Goal: Task Accomplishment & Management: Manage account settings

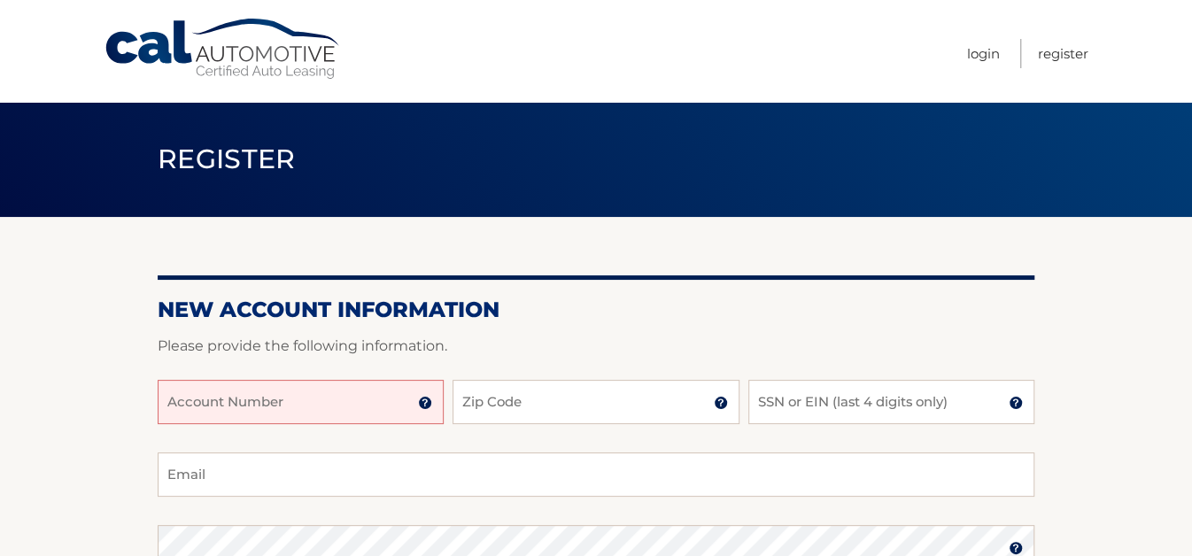
click at [391, 413] on input "Account Number" at bounding box center [301, 402] width 286 height 44
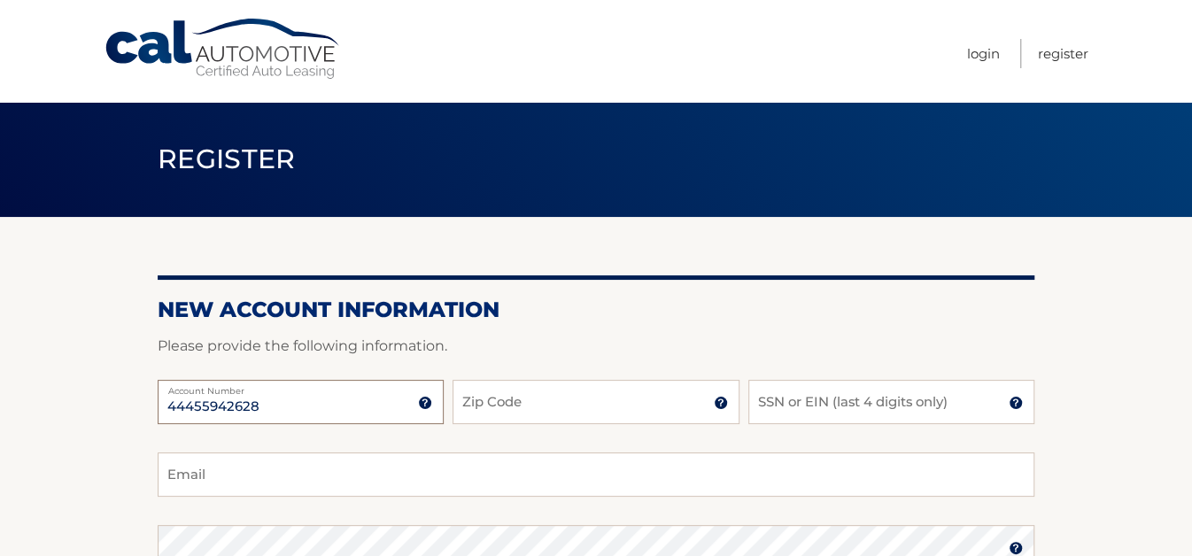
type input "44455942628"
click at [567, 424] on input "Zip Code" at bounding box center [596, 402] width 286 height 44
type input "11758"
click at [825, 424] on input "SSN or EIN (last 4 digits only)" at bounding box center [892, 402] width 286 height 44
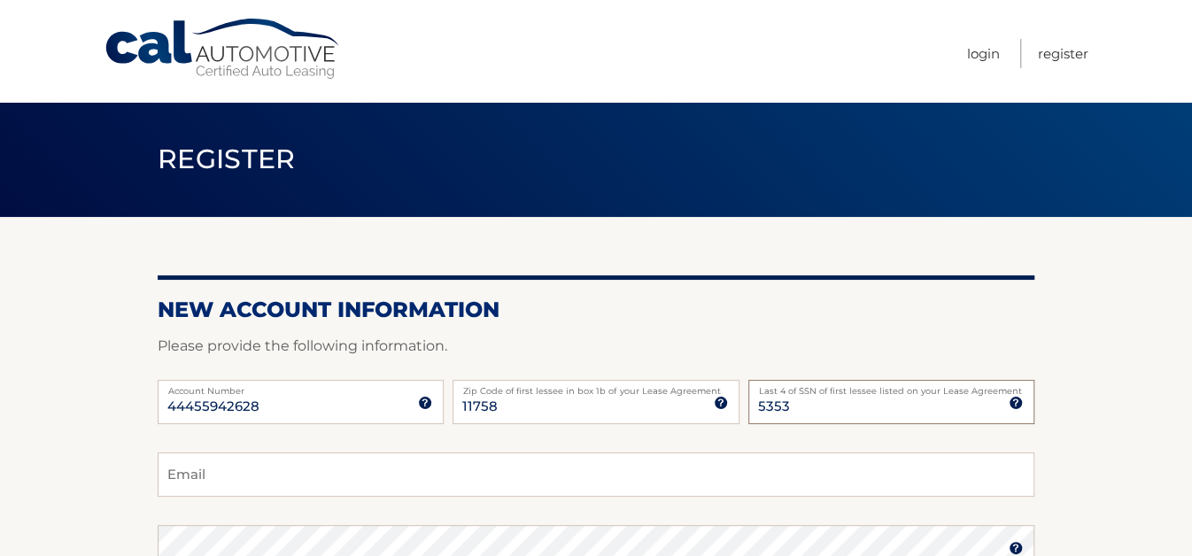
type input "5353"
click at [815, 493] on input "Email" at bounding box center [596, 475] width 877 height 44
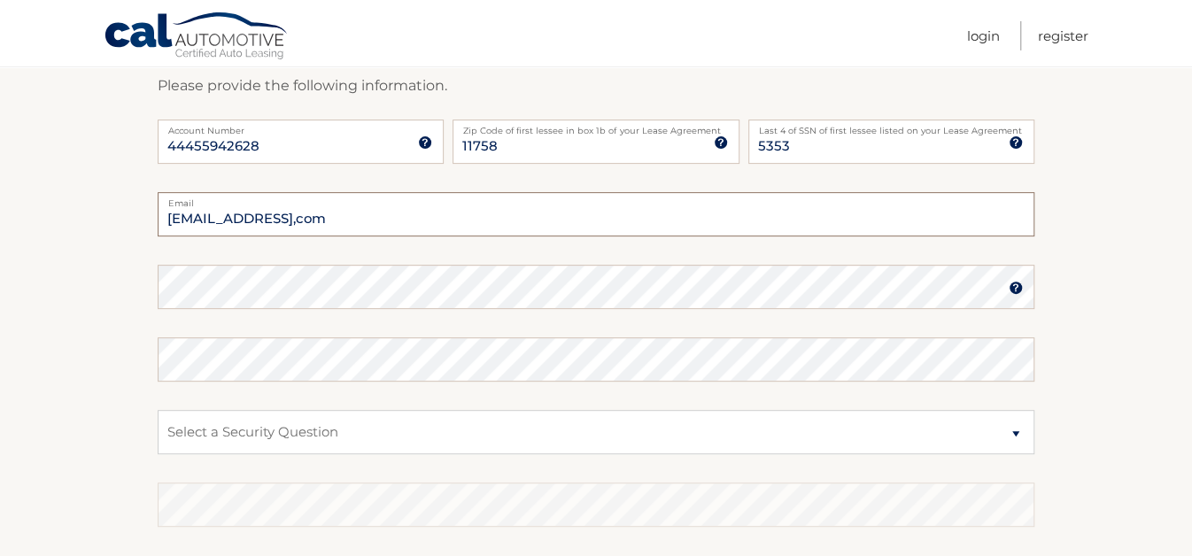
scroll to position [276, 0]
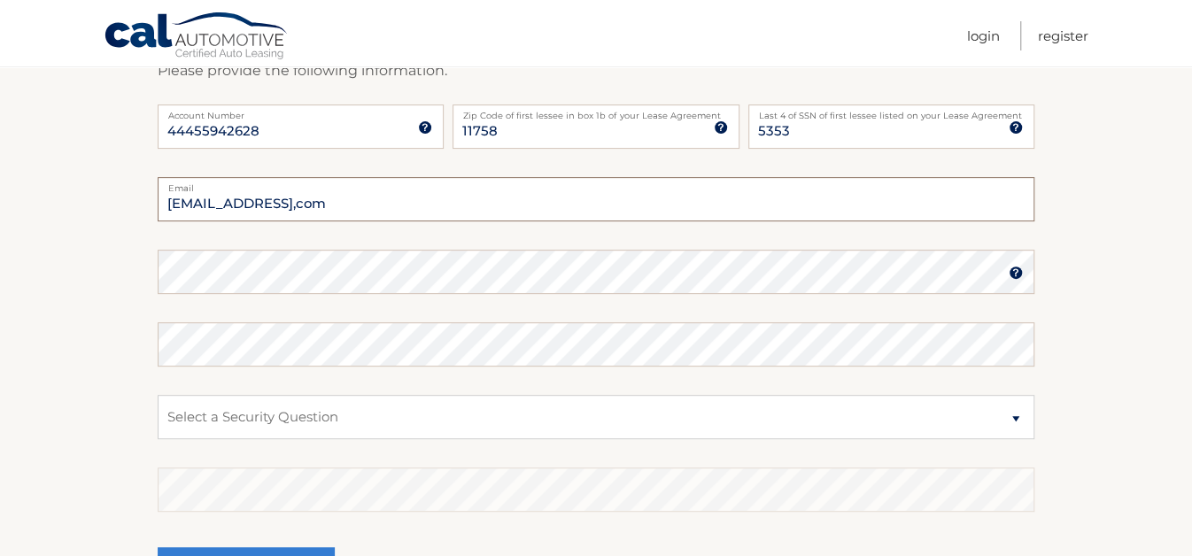
type input "newa20@yahoo,com"
click at [158, 395] on select "Select a Security Question What was the name of your elementary school? What is…" at bounding box center [596, 417] width 877 height 44
select select "2"
click option "What is your mother’s maiden name?" at bounding box center [0, 0] width 0 height 0
click at [158, 395] on select "Select a Security Question What was the name of your elementary school? What is…" at bounding box center [596, 417] width 877 height 44
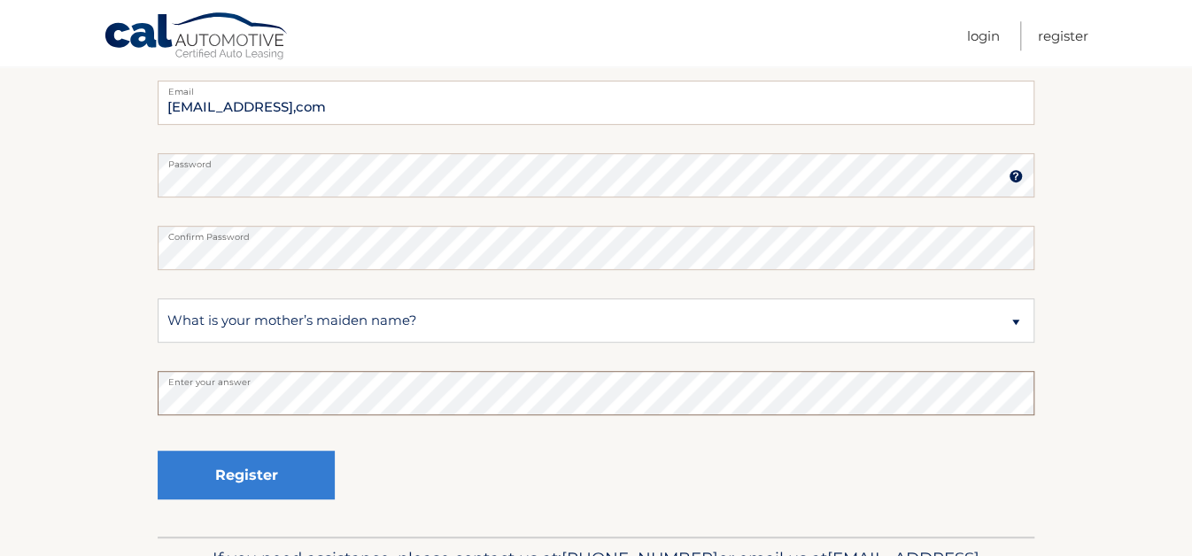
scroll to position [400, 0]
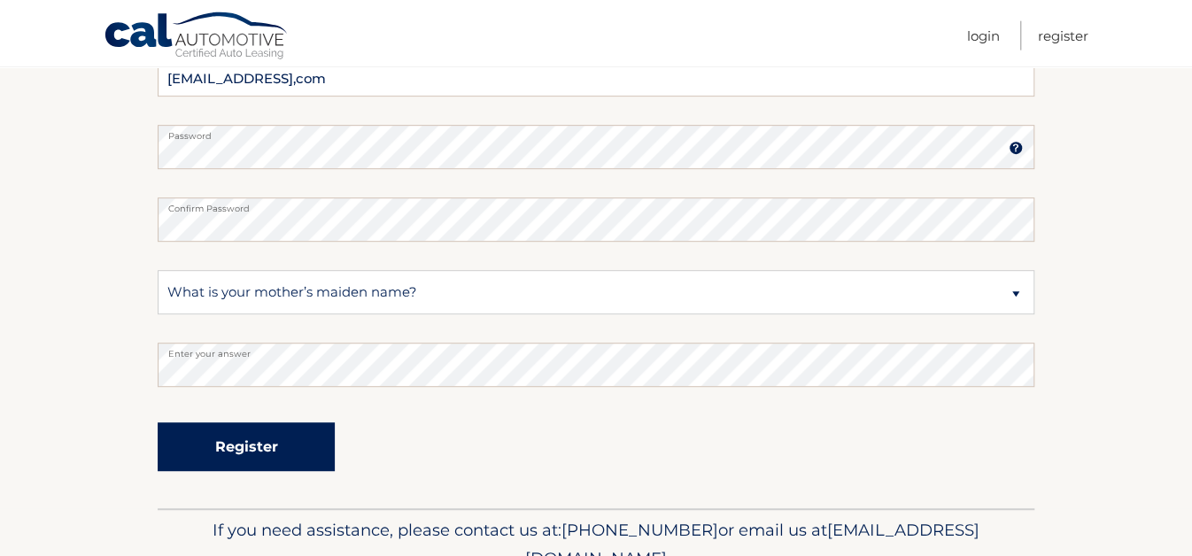
click at [283, 463] on button "Register" at bounding box center [246, 447] width 177 height 49
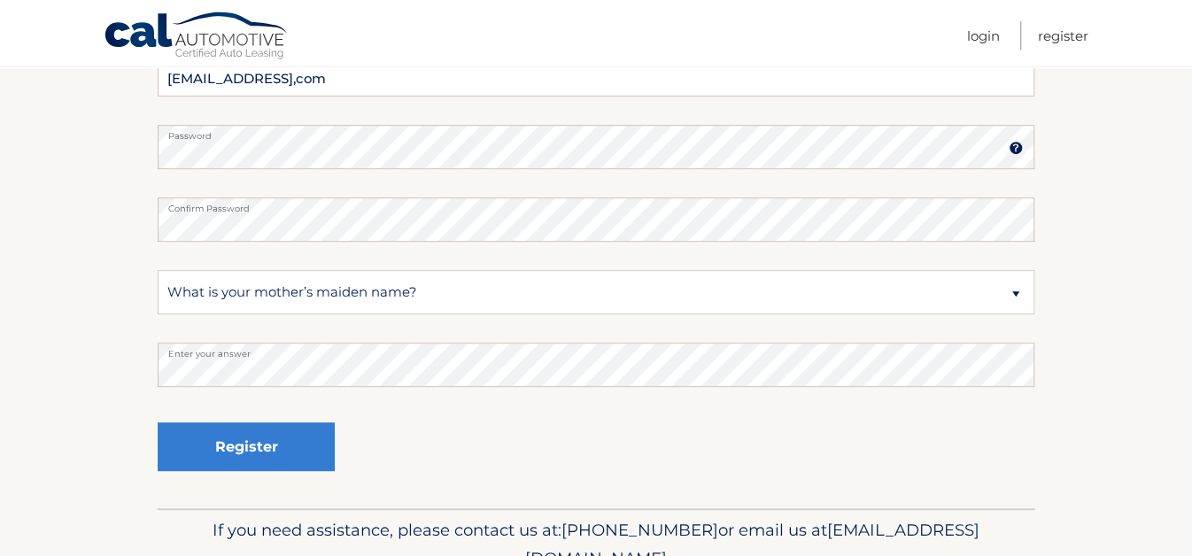
click at [1015, 155] on img at bounding box center [1016, 148] width 14 height 14
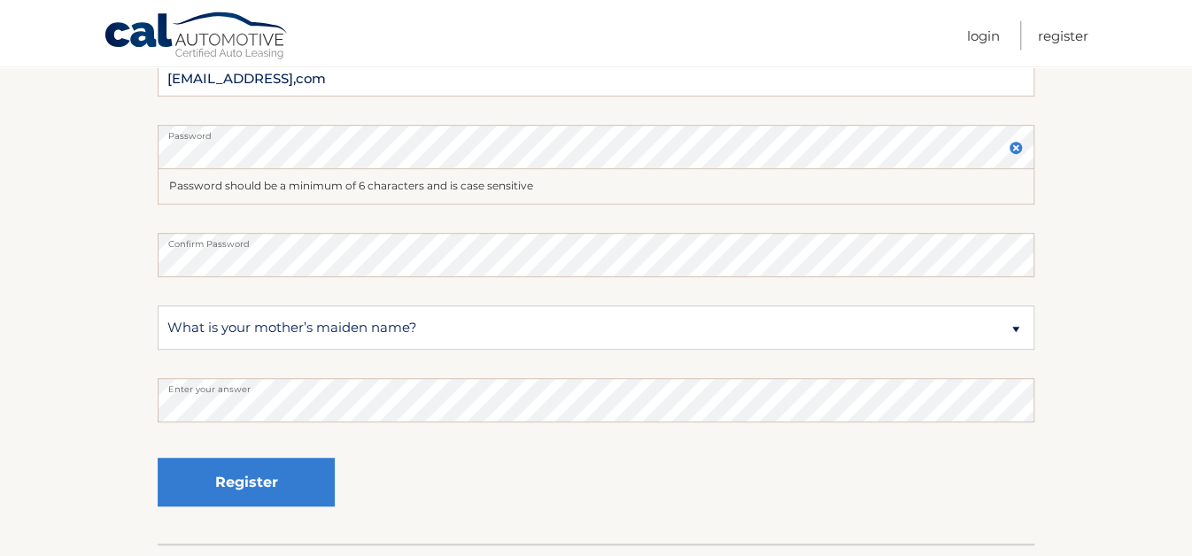
click at [1015, 155] on img at bounding box center [1016, 148] width 14 height 14
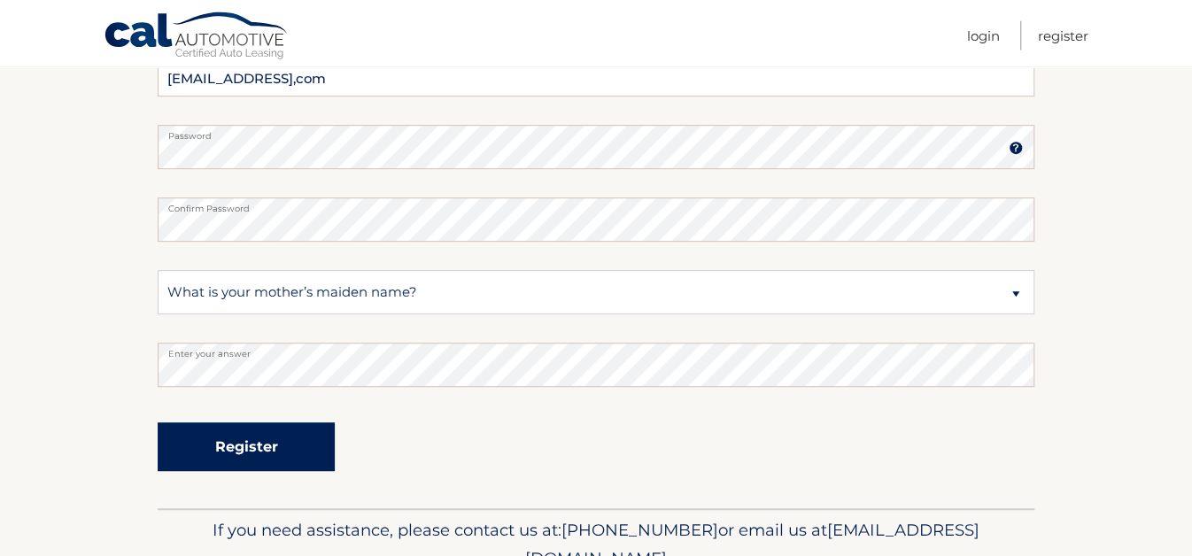
click at [266, 470] on button "Register" at bounding box center [246, 447] width 177 height 49
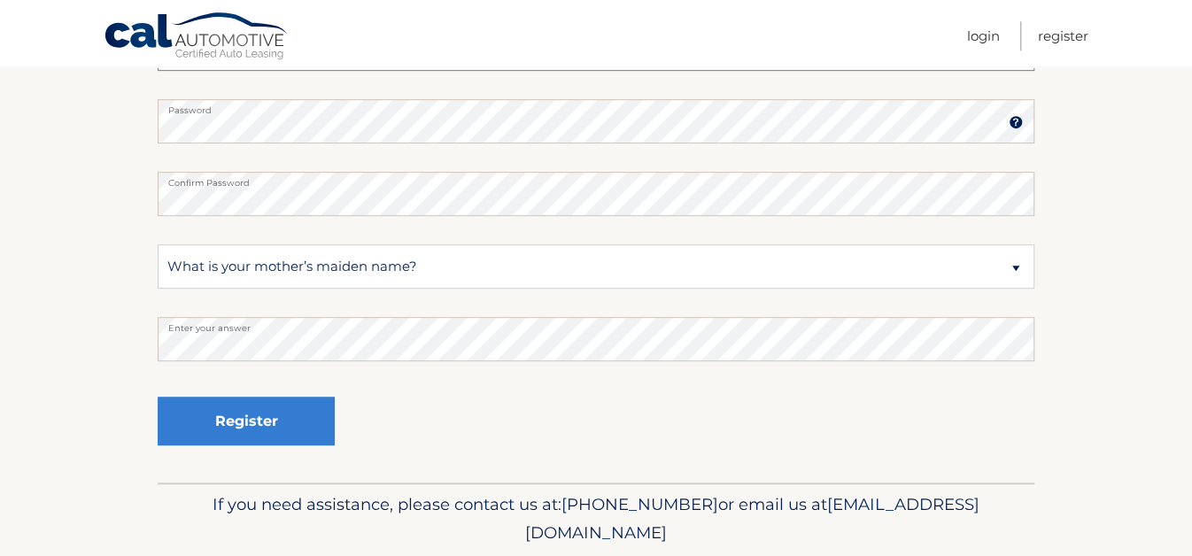
scroll to position [428, 0]
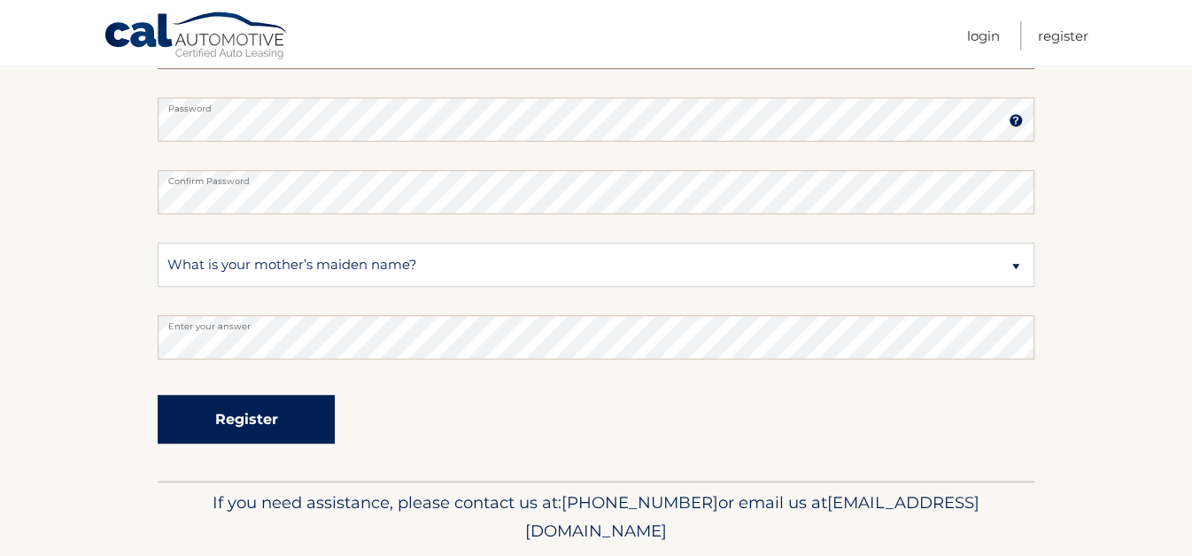
type input "newa20@yahoo.com"
click at [271, 442] on button "Register" at bounding box center [246, 419] width 177 height 49
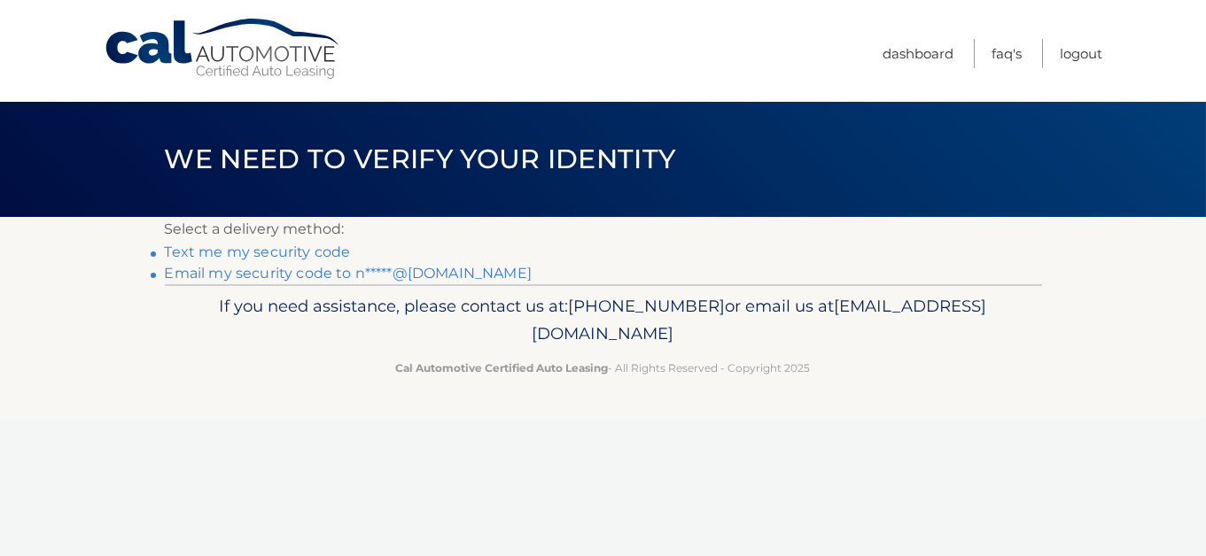
click at [332, 282] on link "Email my security code to n*****@yahoo.com" at bounding box center [348, 273] width 367 height 17
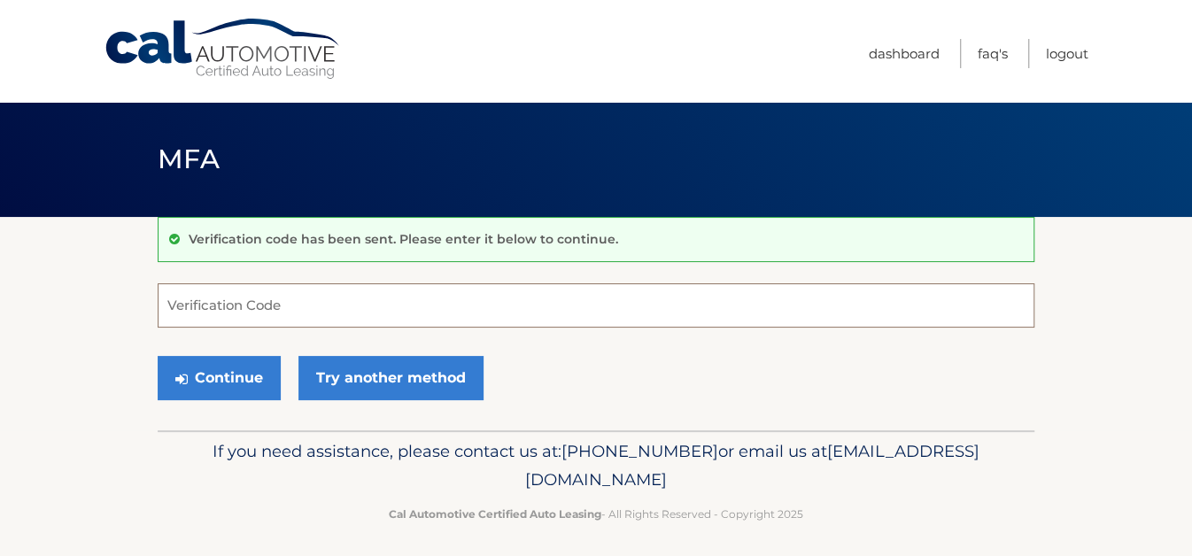
click at [332, 305] on input "Verification Code" at bounding box center [596, 305] width 877 height 44
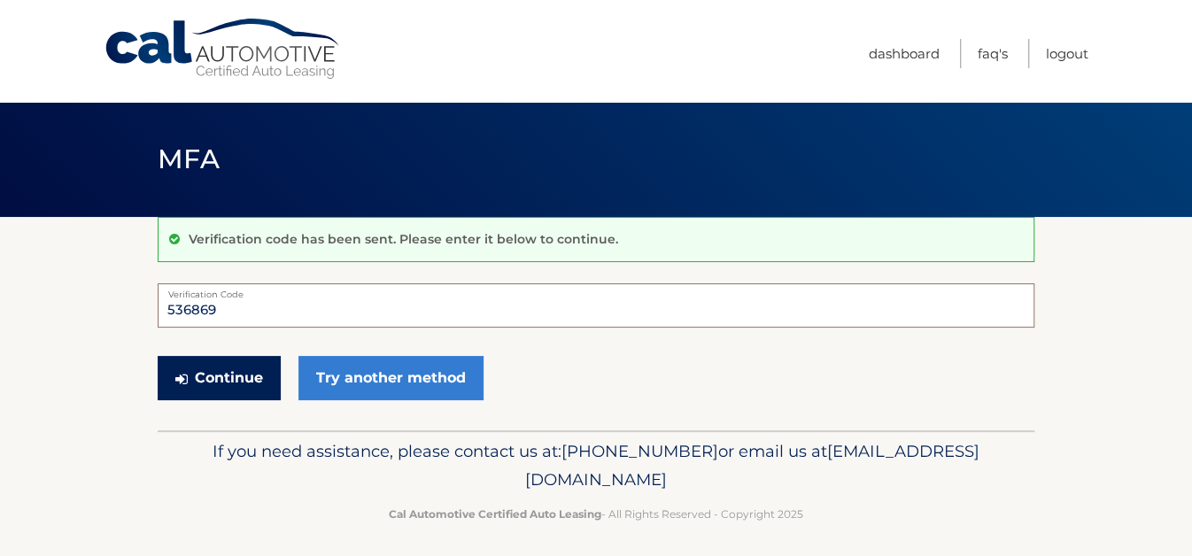
type input "536869"
click at [259, 381] on button "Continue" at bounding box center [219, 378] width 123 height 44
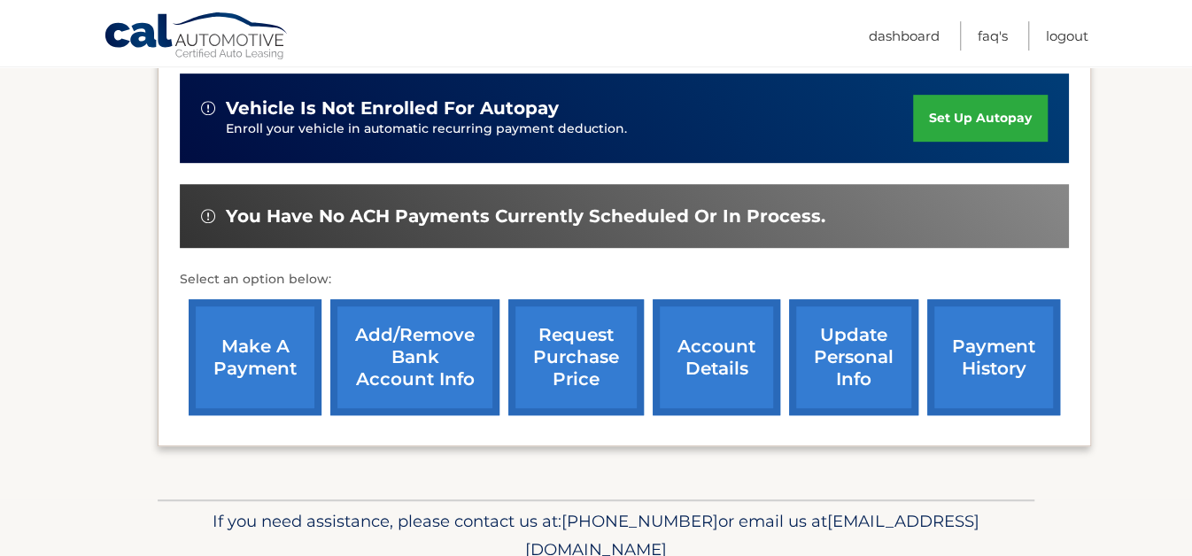
scroll to position [487, 0]
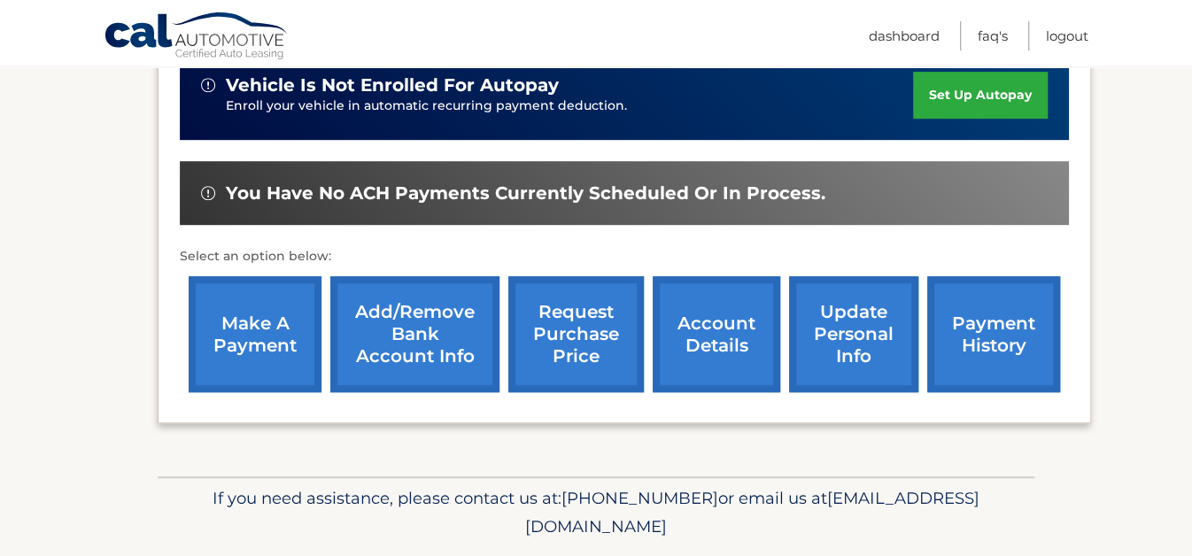
click at [941, 358] on link "payment history" at bounding box center [994, 334] width 133 height 116
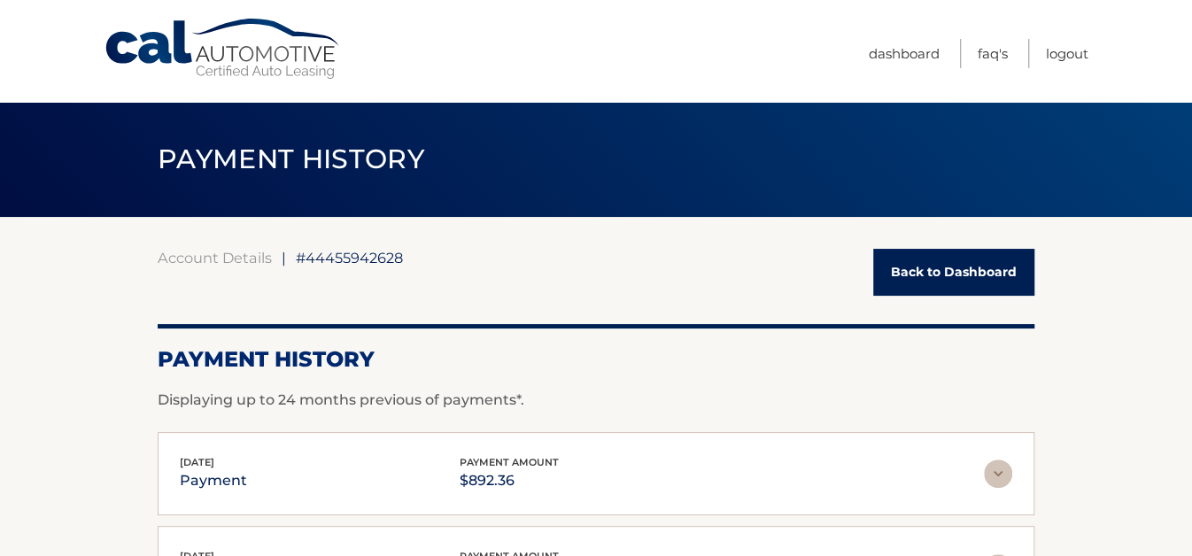
click at [982, 276] on link "Back to Dashboard" at bounding box center [953, 272] width 161 height 47
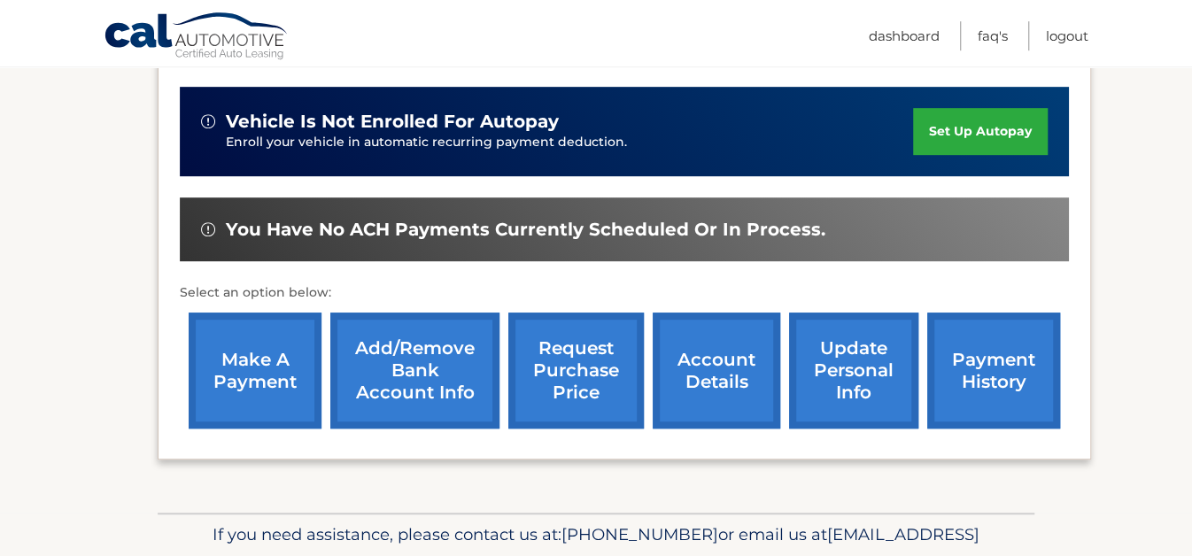
scroll to position [459, 0]
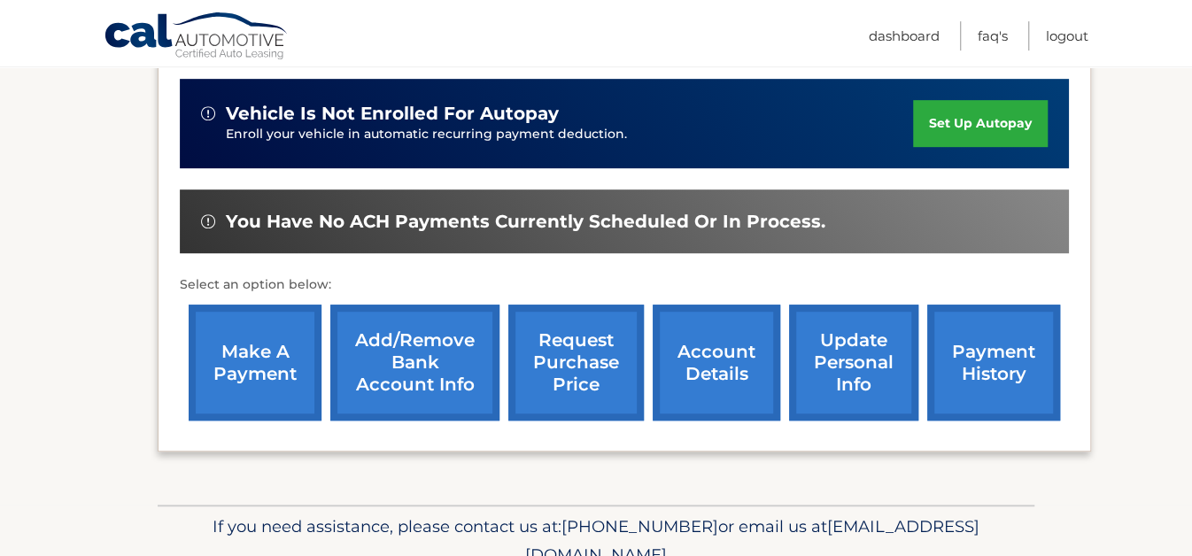
click at [803, 367] on link "update personal info" at bounding box center [853, 363] width 129 height 116
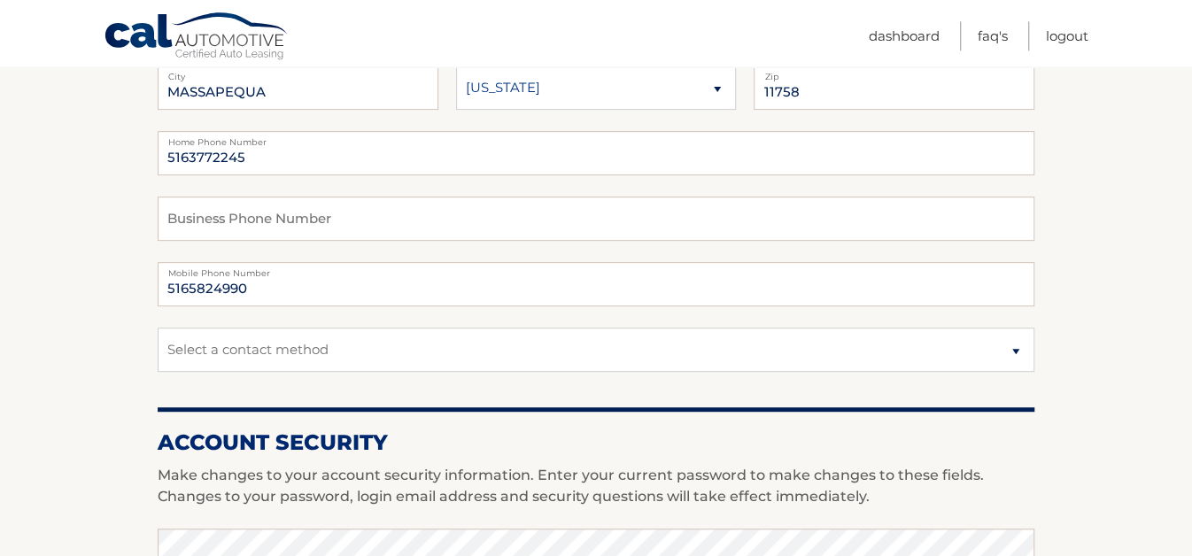
scroll to position [368, 0]
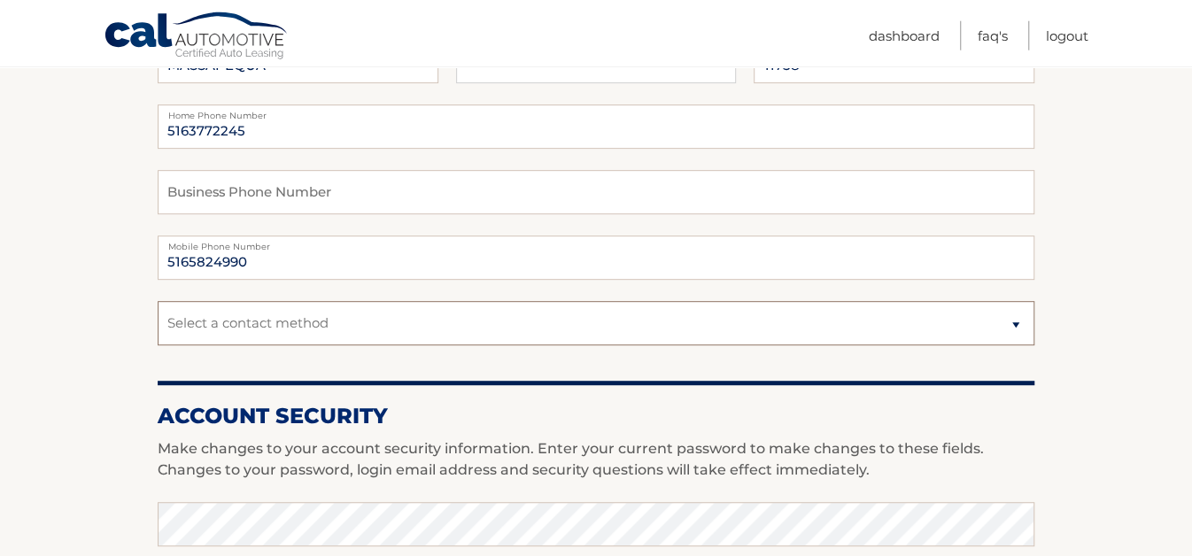
click at [158, 301] on select "Select a contact method Mobile Home" at bounding box center [596, 323] width 877 height 44
click at [1017, 345] on select "Select a contact method Mobile Home" at bounding box center [596, 323] width 877 height 44
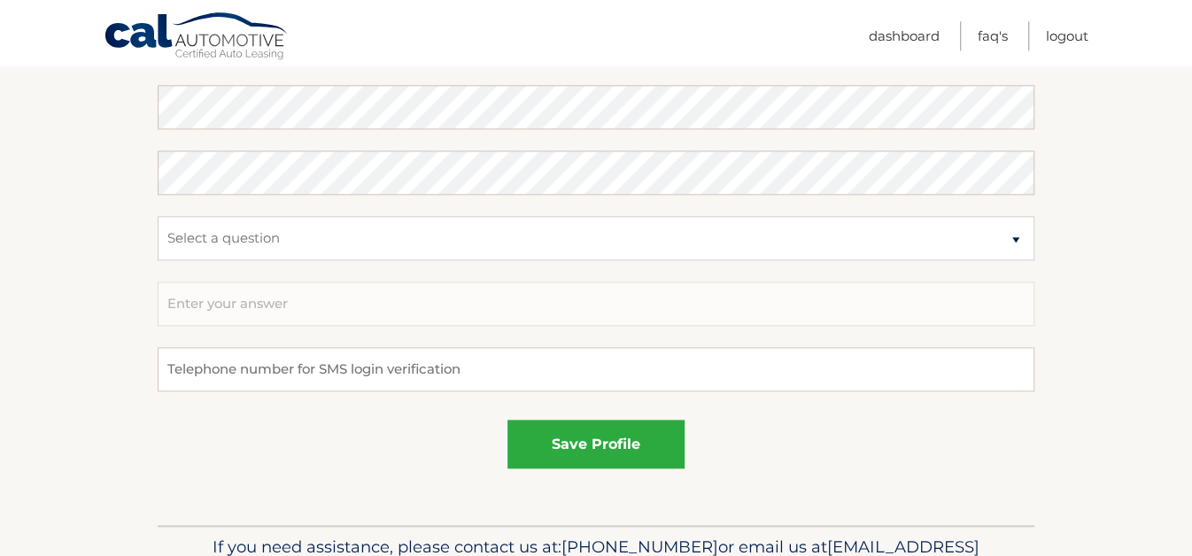
scroll to position [987, 0]
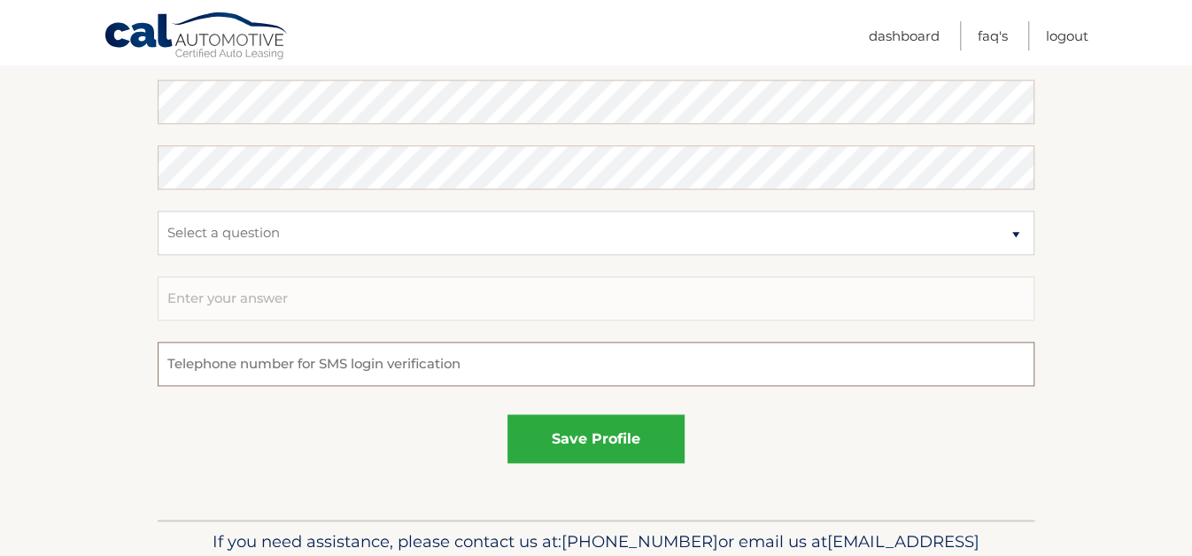
click at [642, 386] on input "tel" at bounding box center [596, 364] width 877 height 44
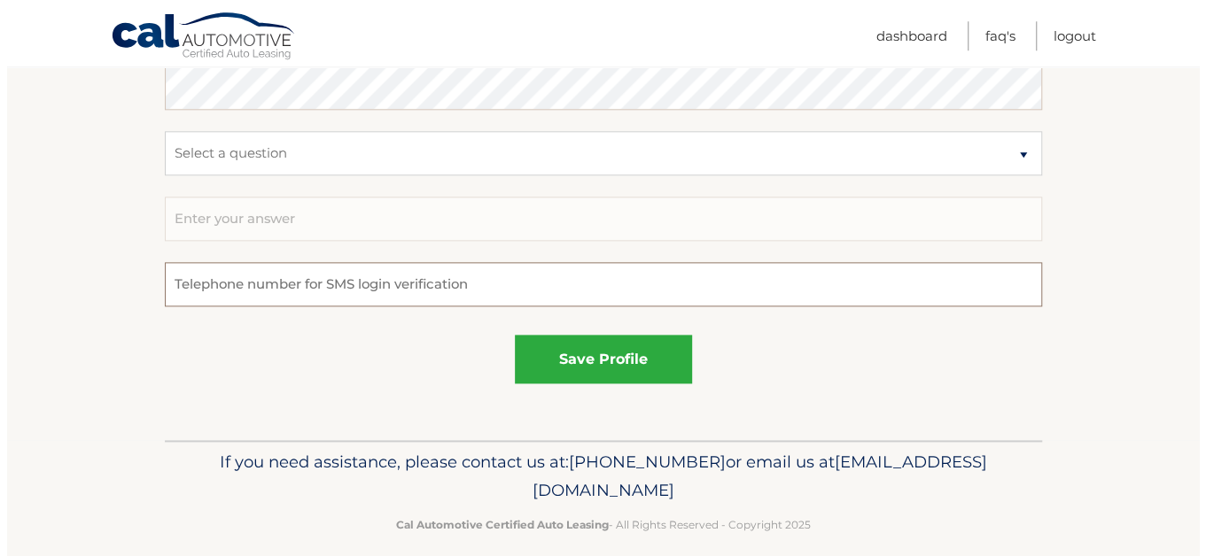
scroll to position [1076, 0]
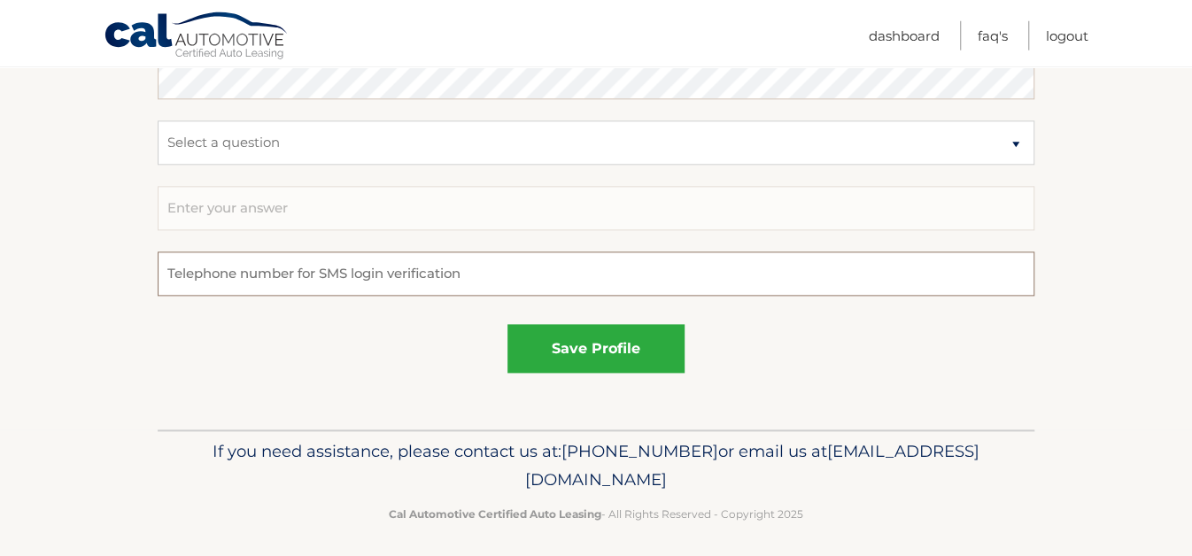
click at [671, 297] on input "tel" at bounding box center [596, 274] width 877 height 44
click at [350, 297] on input "tel" at bounding box center [596, 274] width 877 height 44
type input "100 N Manhattan Ave"
type input "Massapequa"
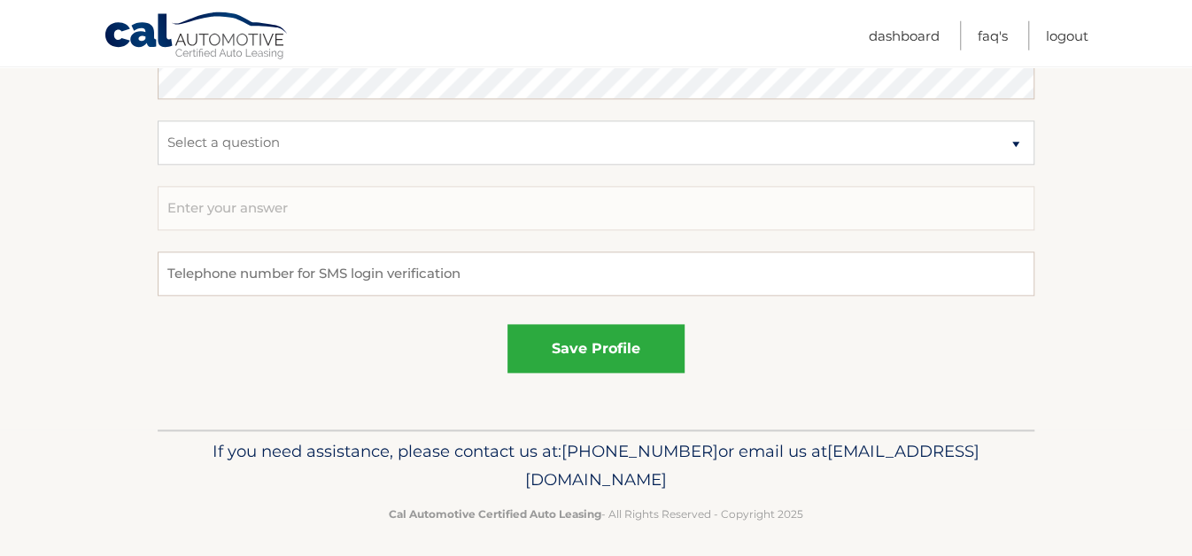
type input "516"
type input "807"
type input "1519"
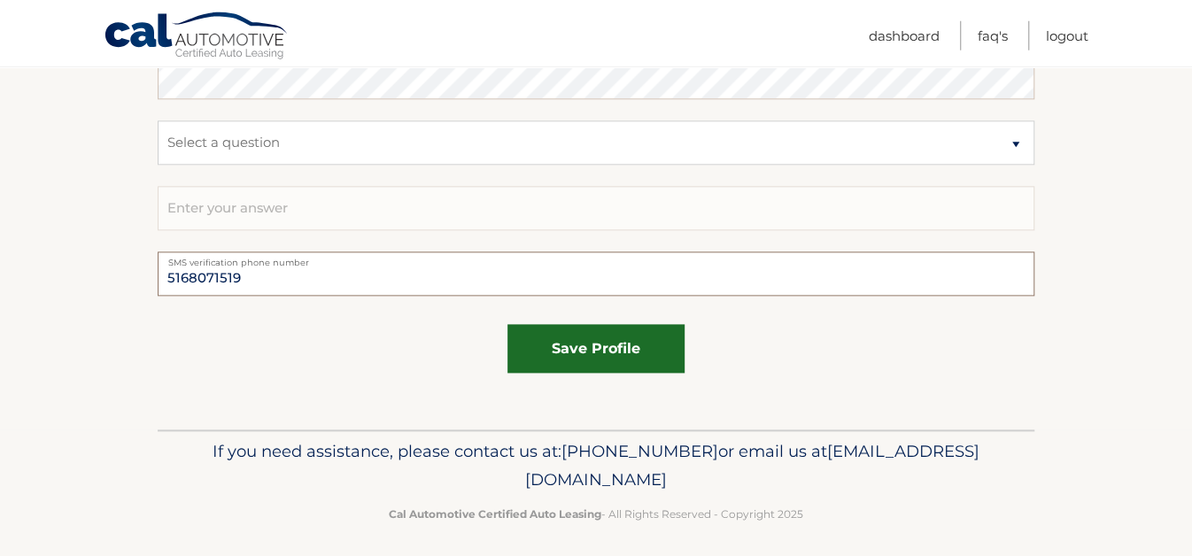
type input "5168071519"
click at [591, 374] on button "save profile" at bounding box center [596, 349] width 177 height 49
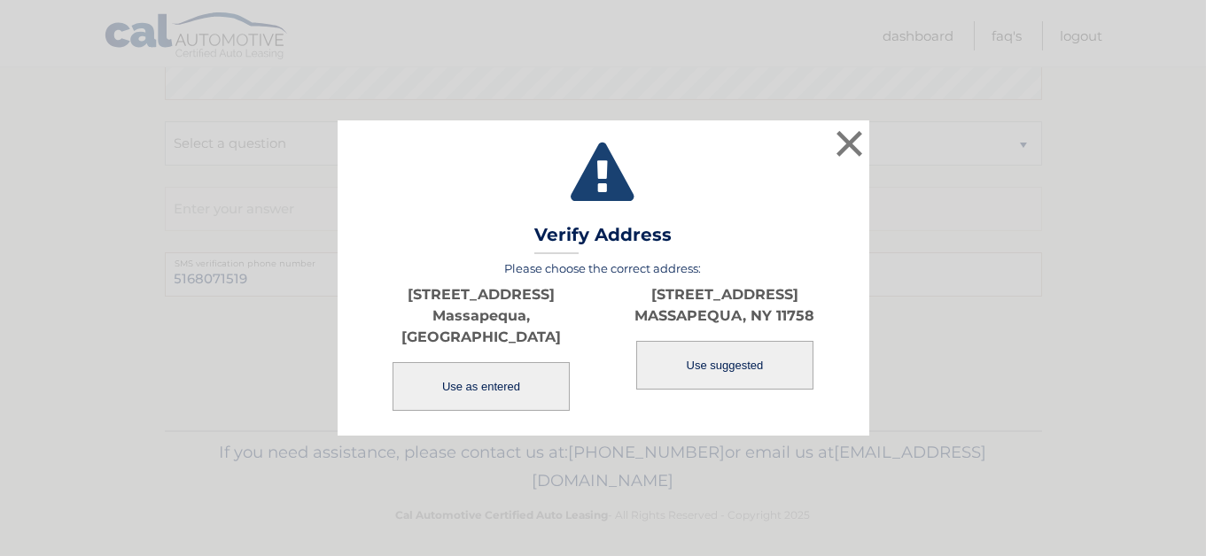
click at [514, 367] on button "Use as entered" at bounding box center [480, 386] width 177 height 49
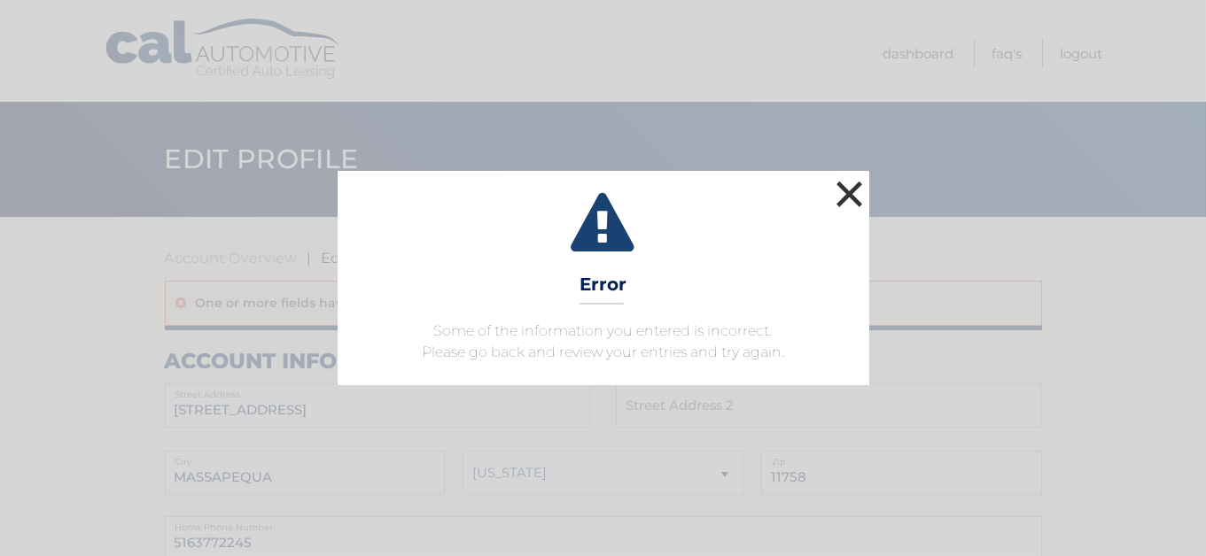
click at [855, 176] on button "×" at bounding box center [849, 193] width 35 height 35
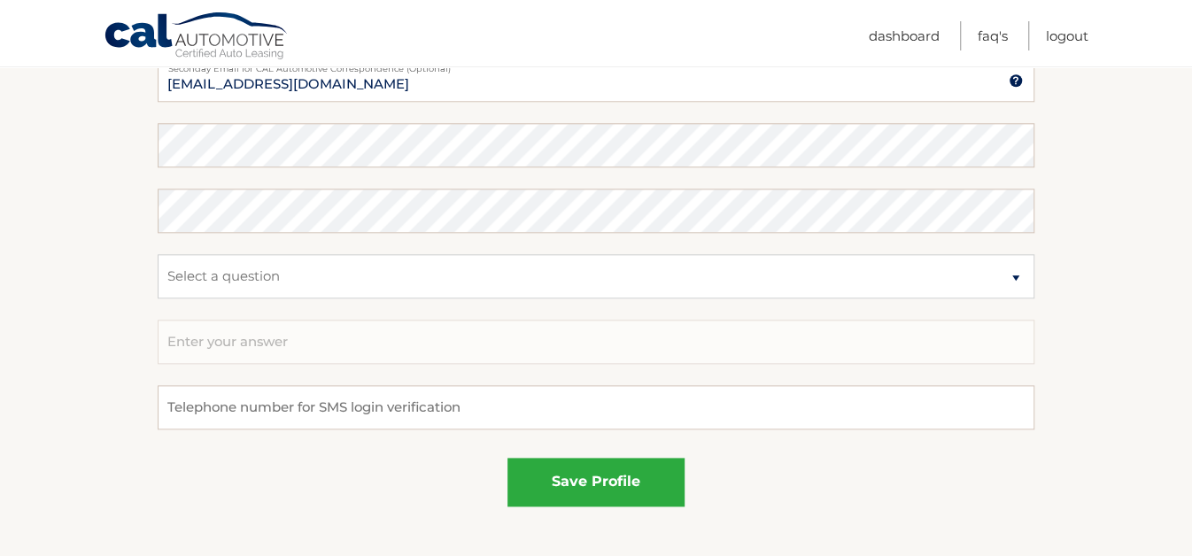
scroll to position [1048, 0]
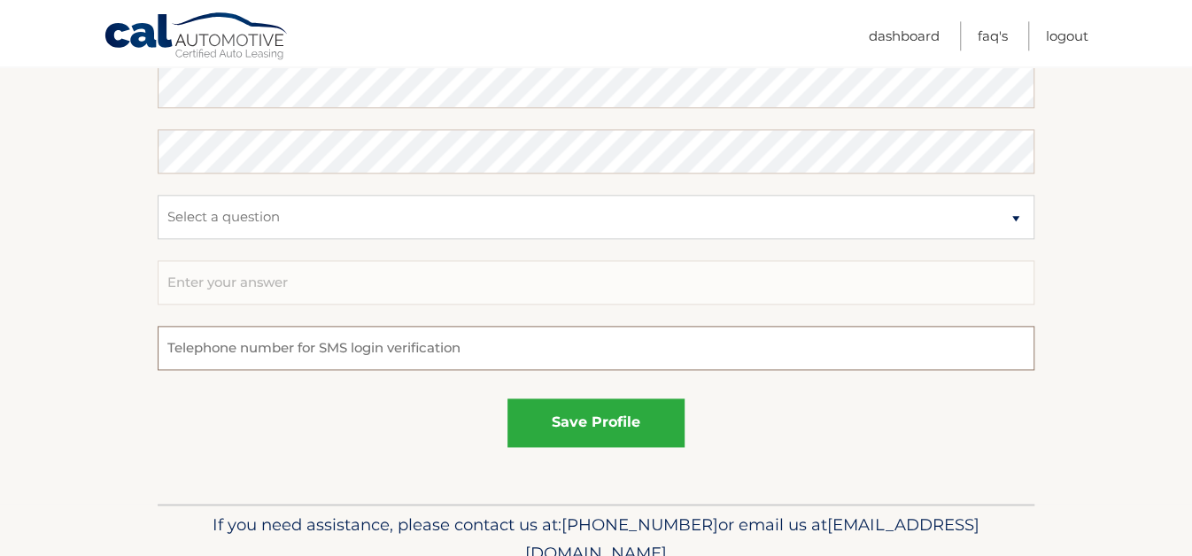
click at [759, 370] on input "tel" at bounding box center [596, 348] width 877 height 44
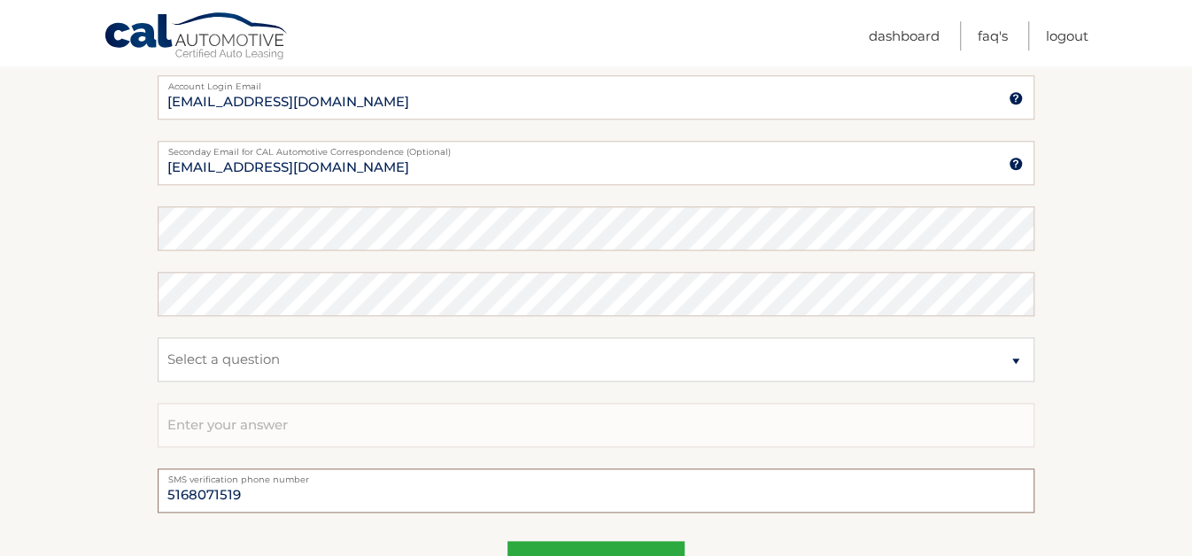
scroll to position [842, 0]
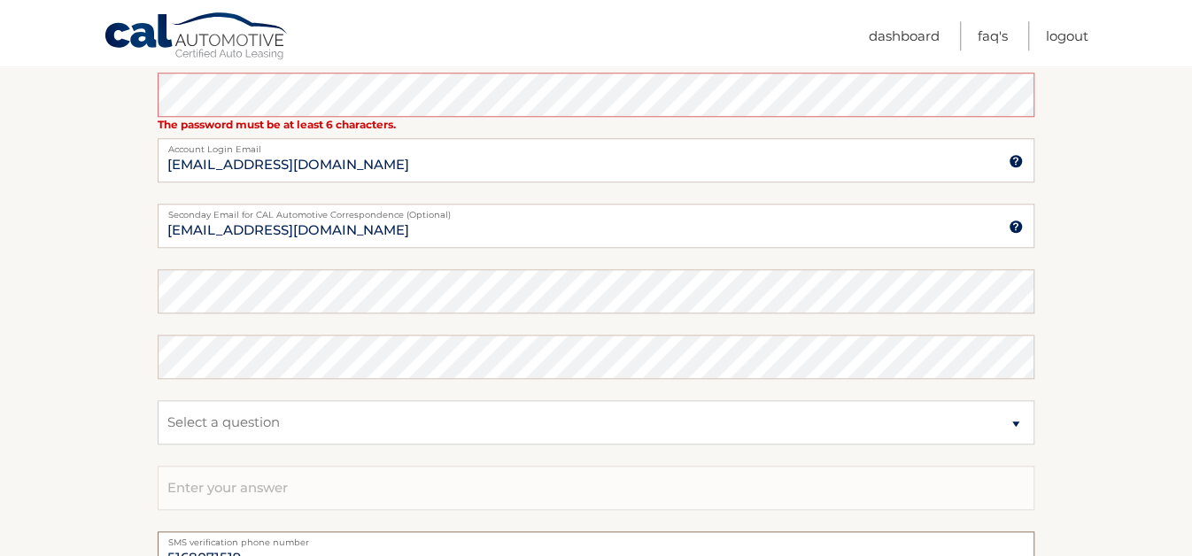
type input "5168071519"
click at [274, 248] on input "[EMAIL_ADDRESS][DOMAIN_NAME]" at bounding box center [596, 226] width 877 height 44
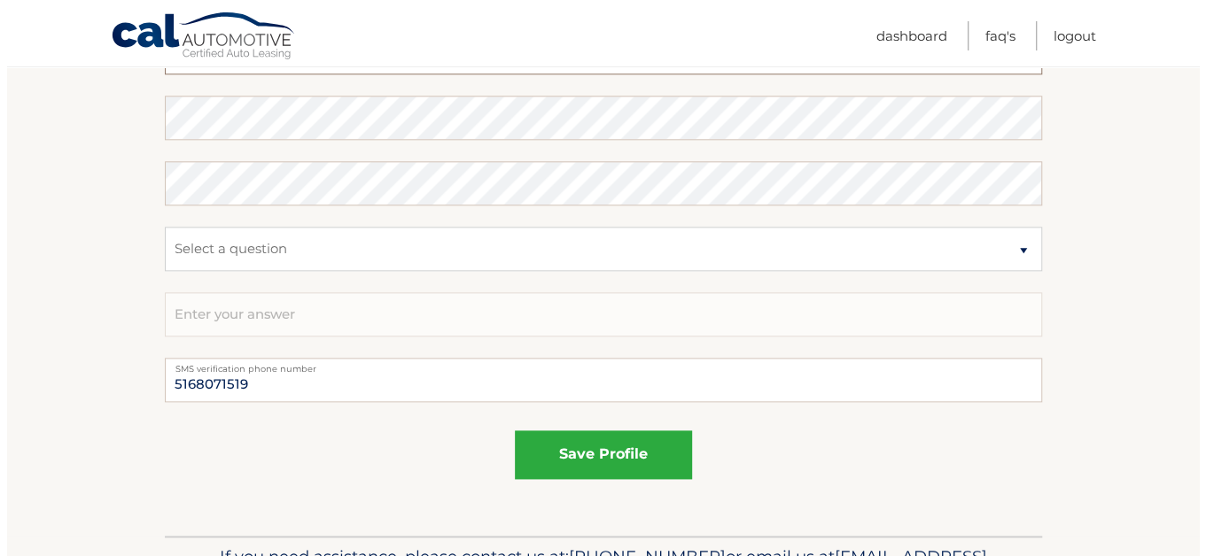
scroll to position [1054, 0]
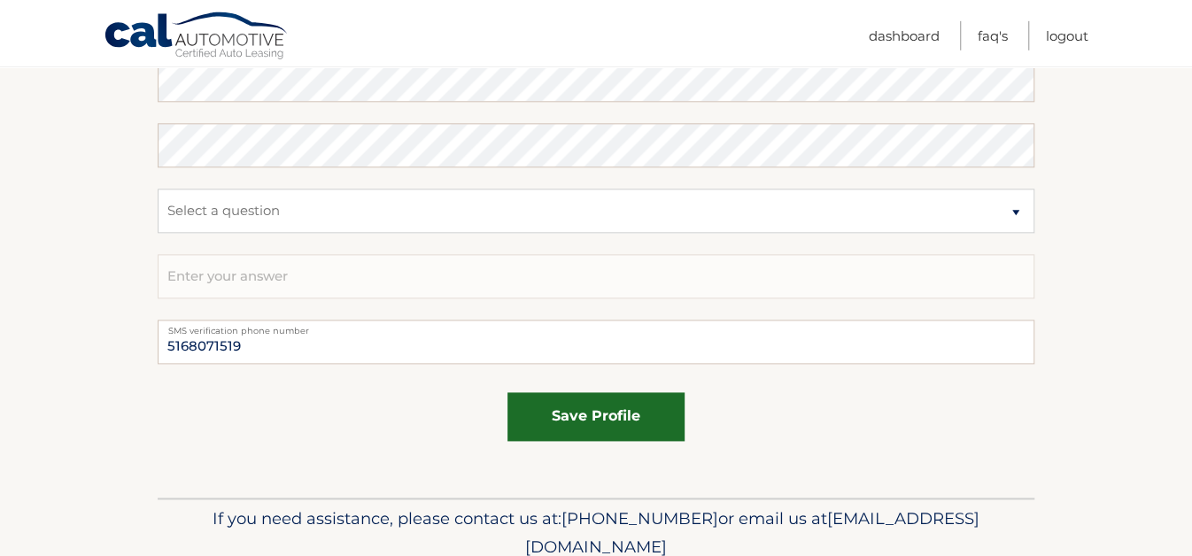
type input "tmw1002.aolcom"
click at [642, 441] on button "save profile" at bounding box center [596, 416] width 177 height 49
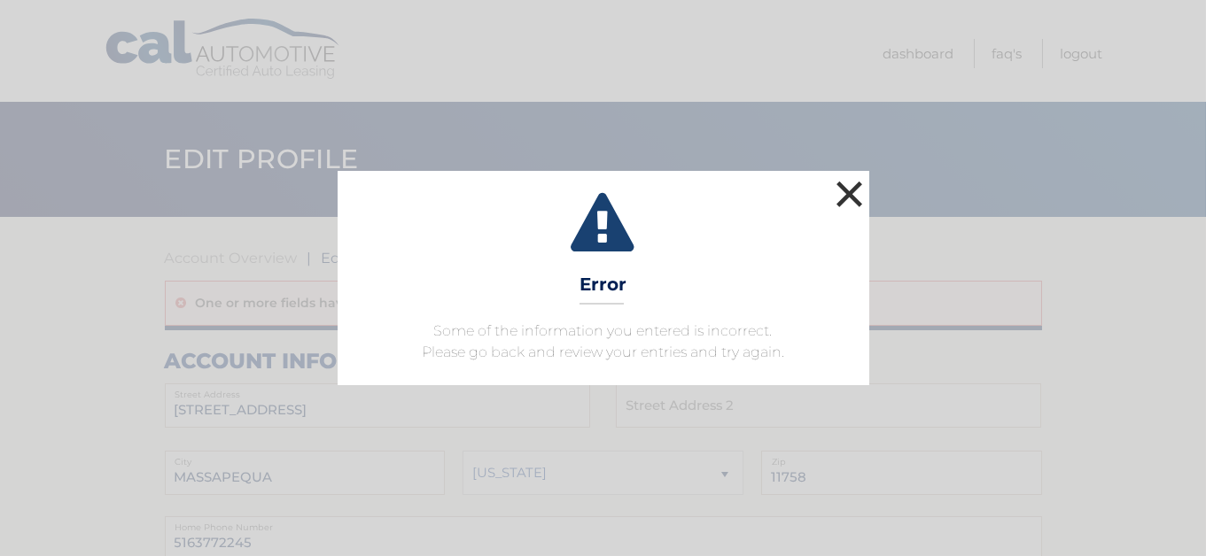
click at [842, 176] on button "×" at bounding box center [849, 193] width 35 height 35
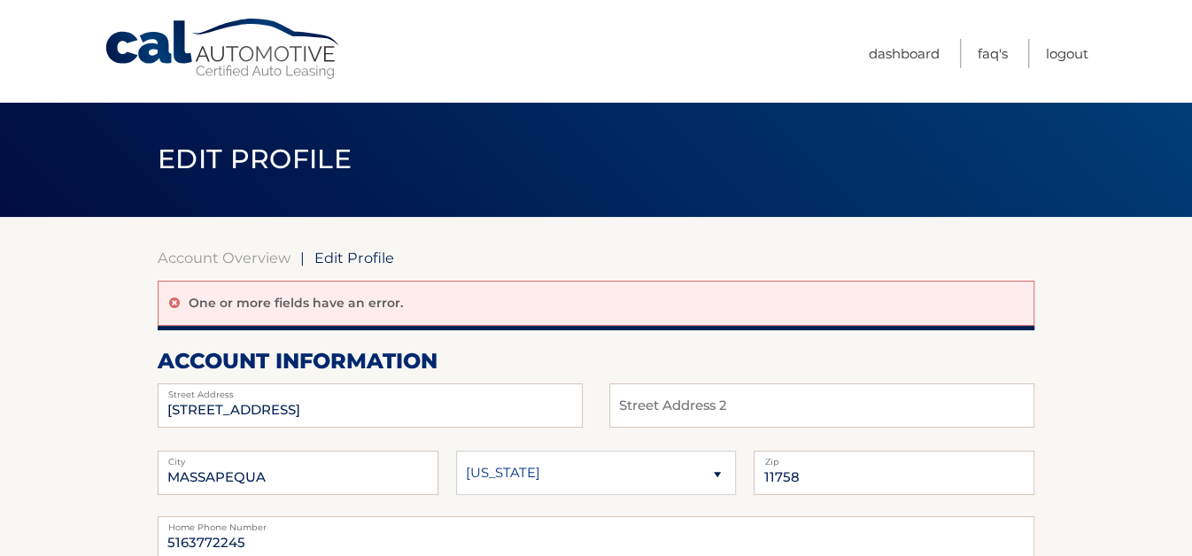
click at [368, 257] on span "Edit Profile" at bounding box center [354, 258] width 80 height 18
click at [347, 262] on span "Edit Profile" at bounding box center [354, 258] width 80 height 18
click at [322, 313] on div "One or more fields have an error." at bounding box center [596, 303] width 877 height 45
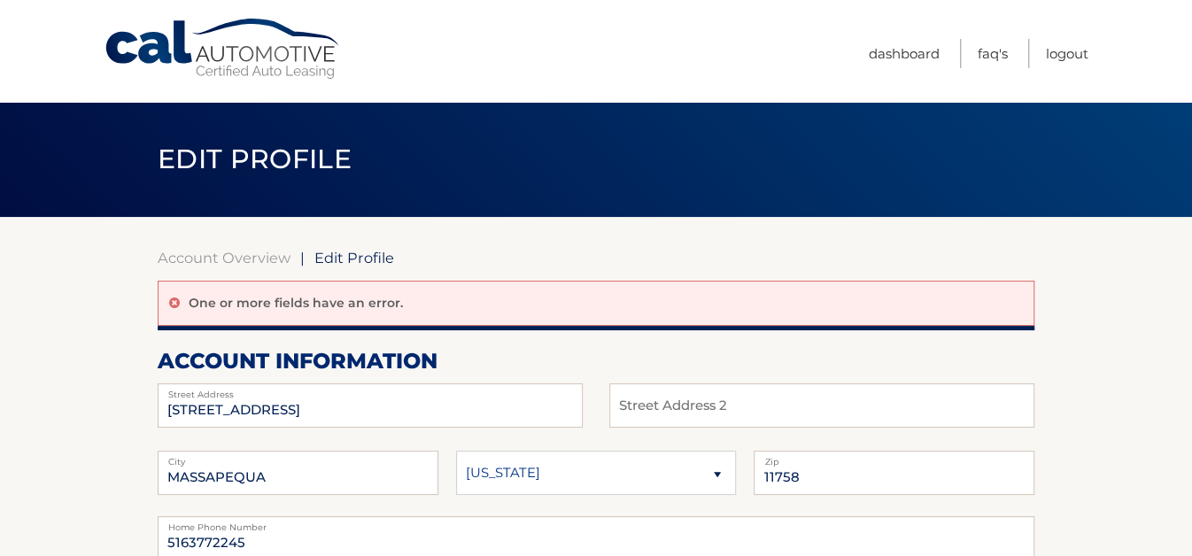
click at [340, 313] on div "One or more fields have an error." at bounding box center [596, 303] width 877 height 45
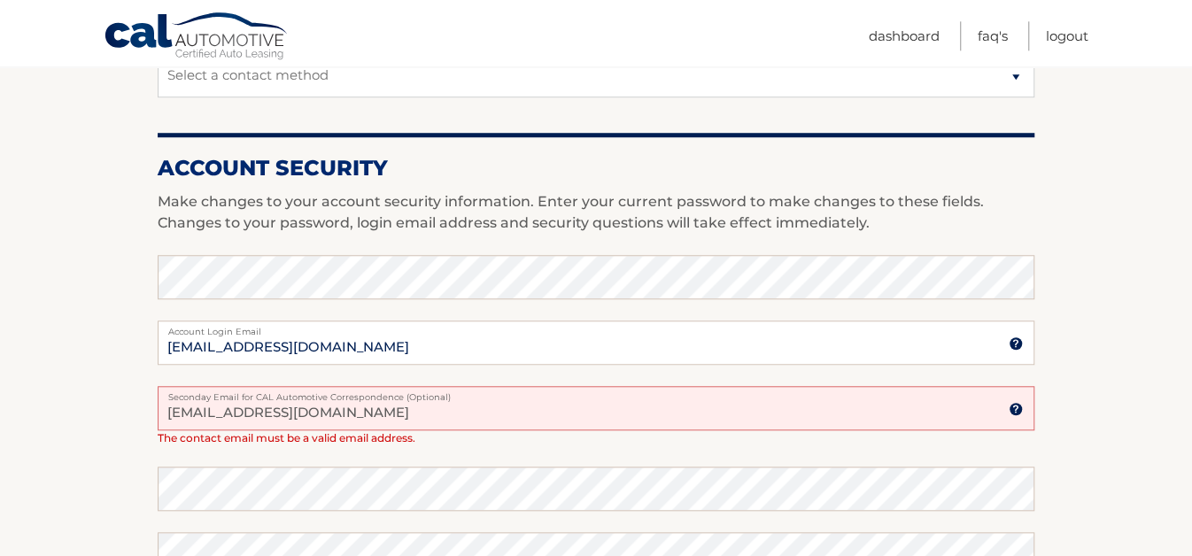
scroll to position [702, 0]
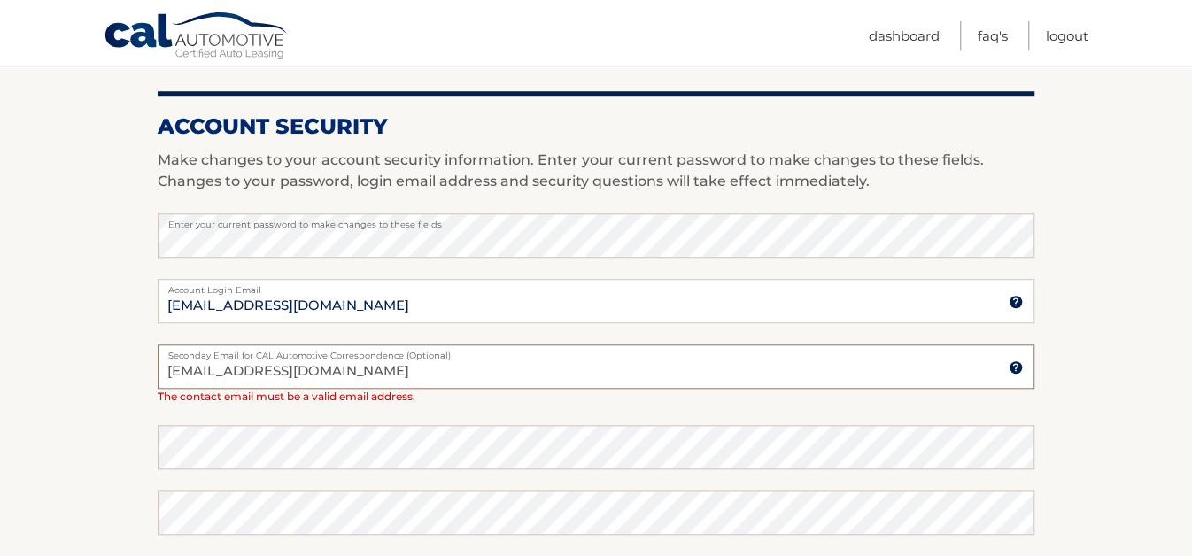
drag, startPoint x: 362, startPoint y: 419, endPoint x: 97, endPoint y: 394, distance: 266.9
click at [97, 394] on section "Account Overview | Edit Profile One or more fields have an error. account infor…" at bounding box center [596, 190] width 1192 height 1350
type input "n"
click at [177, 389] on input "Seconday Email for CAL Automotive Correspondence (Optional)" at bounding box center [596, 367] width 877 height 44
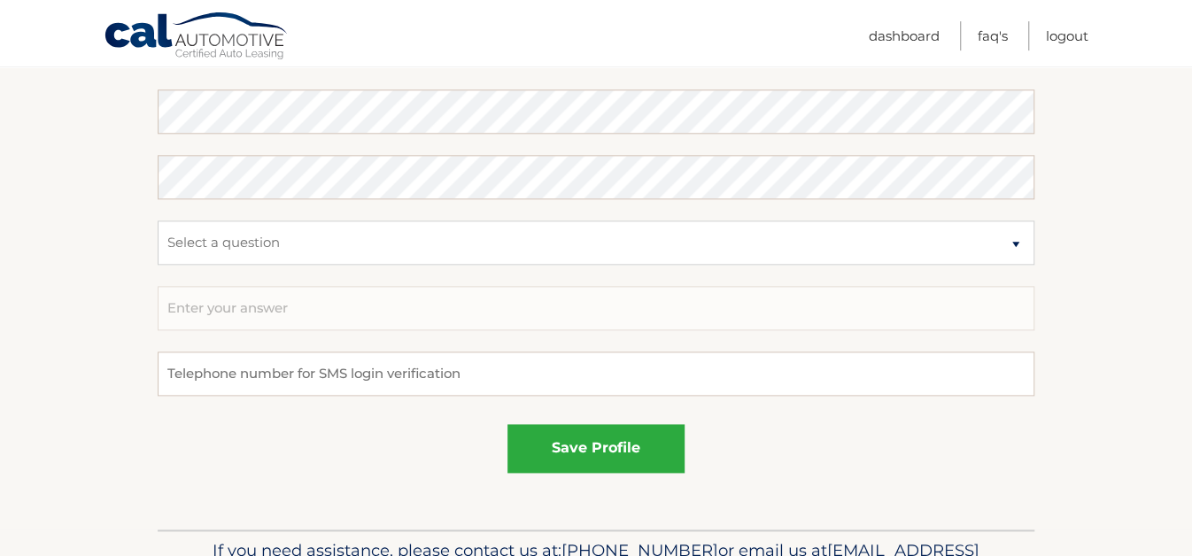
scroll to position [1047, 0]
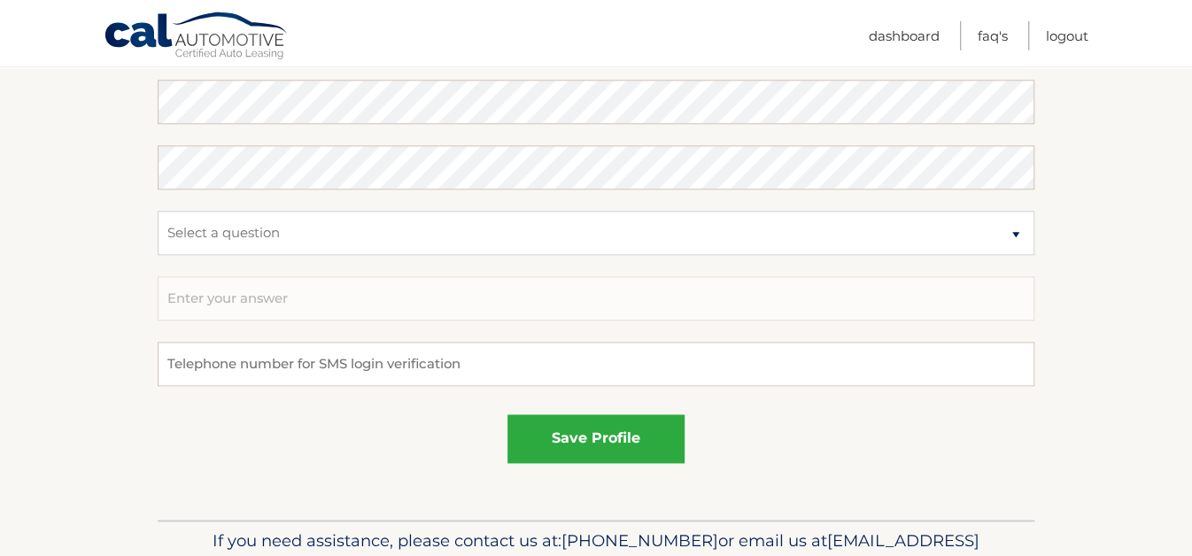
type input "[EMAIL_ADDRESS][DOMAIN_NAME]"
click at [425, 386] on input "tel" at bounding box center [596, 364] width 877 height 44
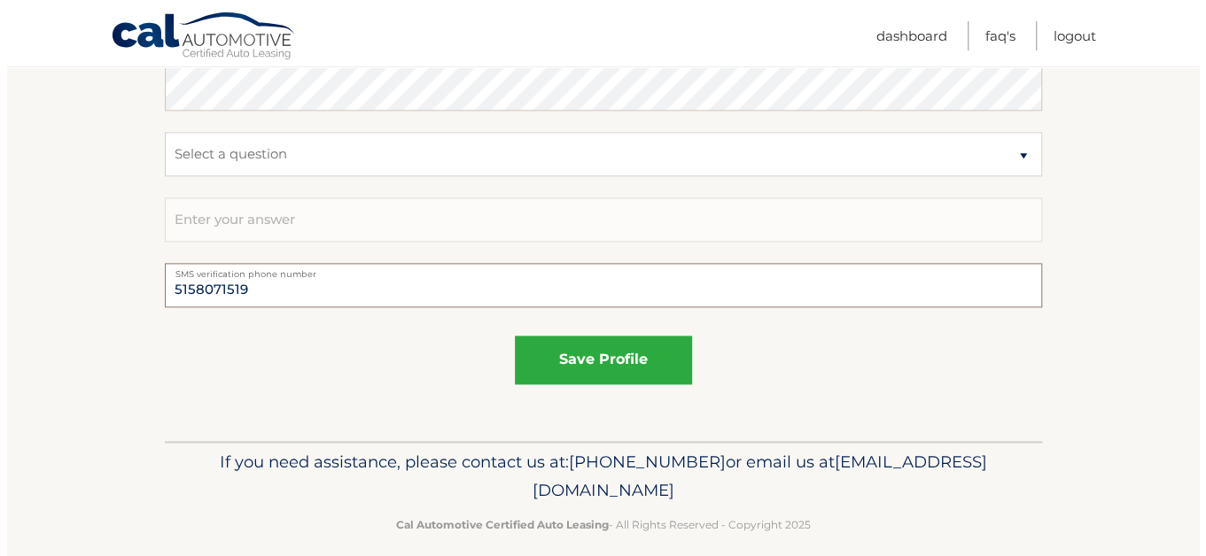
scroll to position [1207, 0]
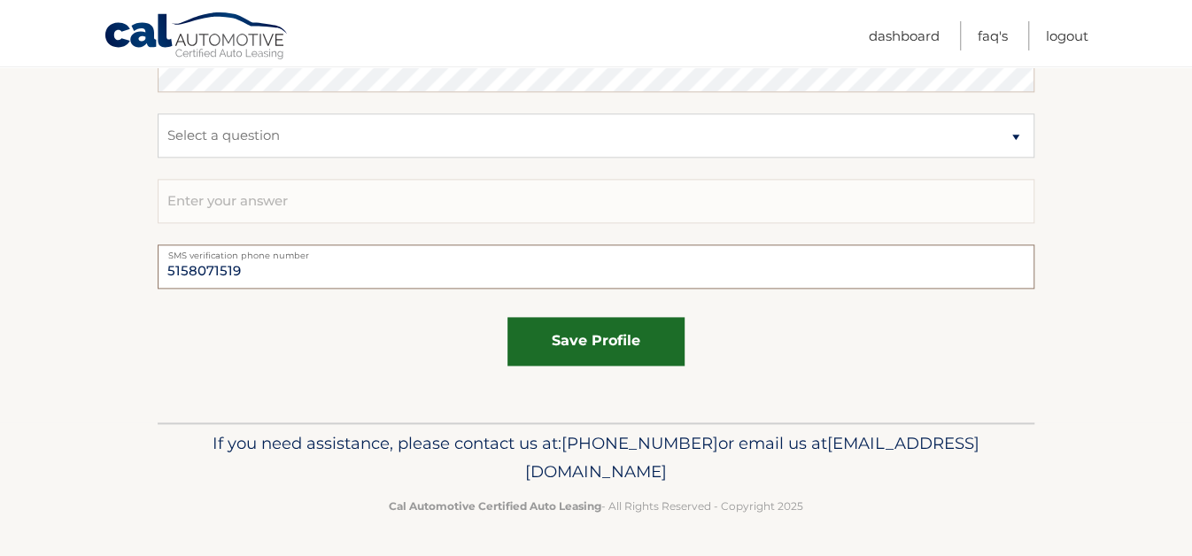
type input "5158071519"
click at [624, 356] on button "save profile" at bounding box center [596, 341] width 177 height 49
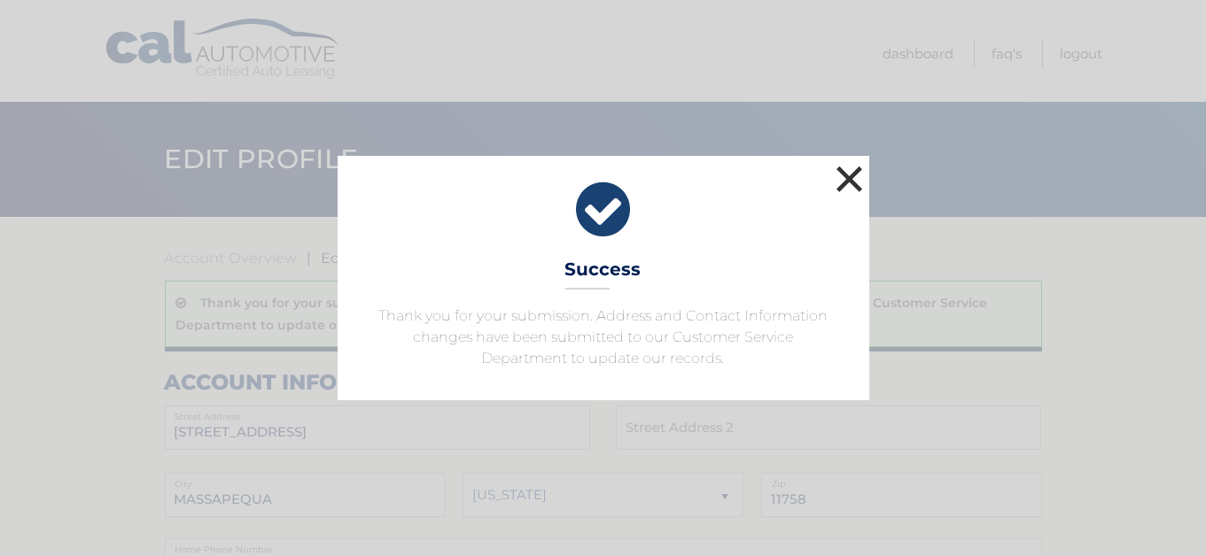
click at [847, 161] on button "×" at bounding box center [849, 178] width 35 height 35
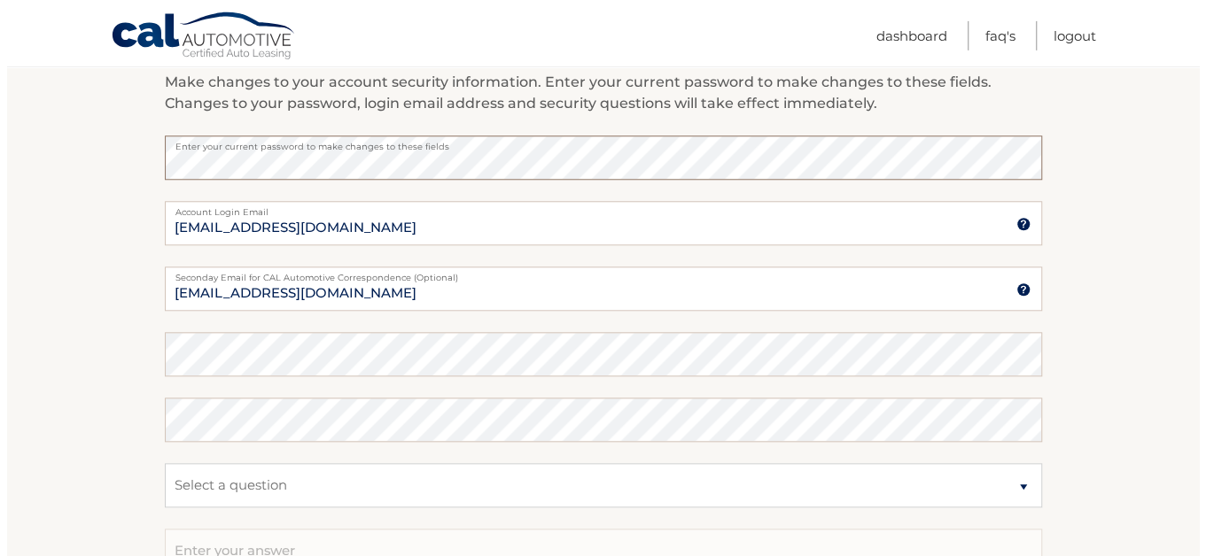
scroll to position [1046, 0]
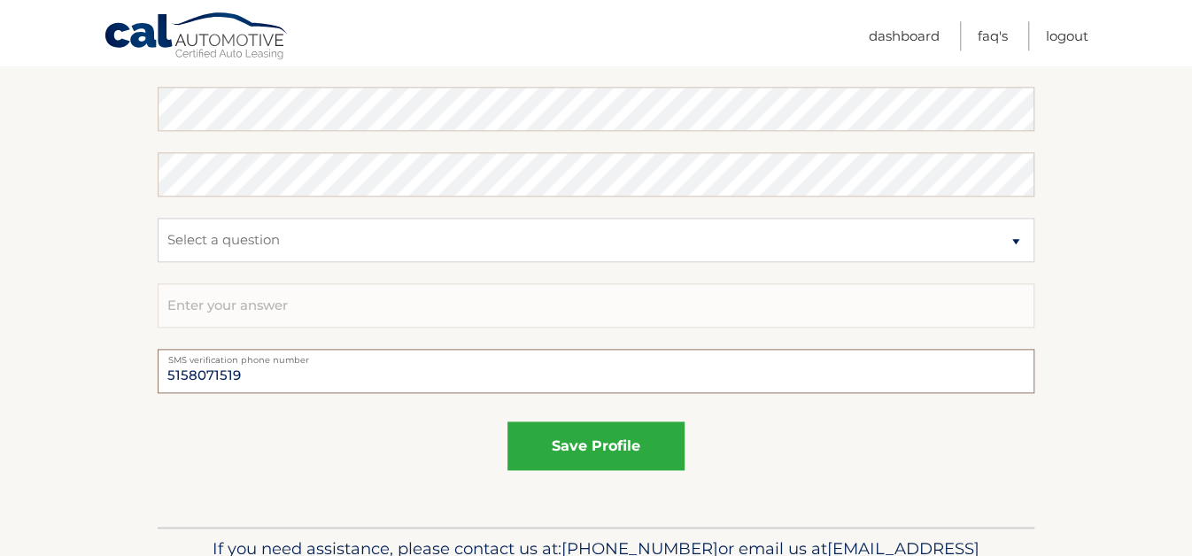
click at [189, 393] on input "5158071519" at bounding box center [596, 371] width 877 height 44
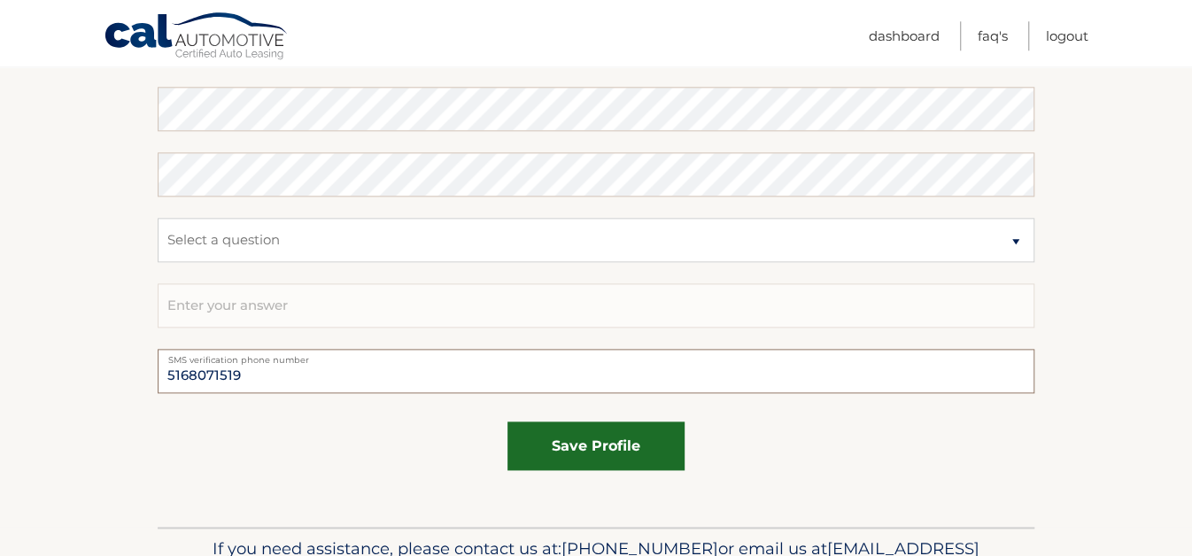
type input "5168071519"
click at [584, 470] on button "save profile" at bounding box center [596, 446] width 177 height 49
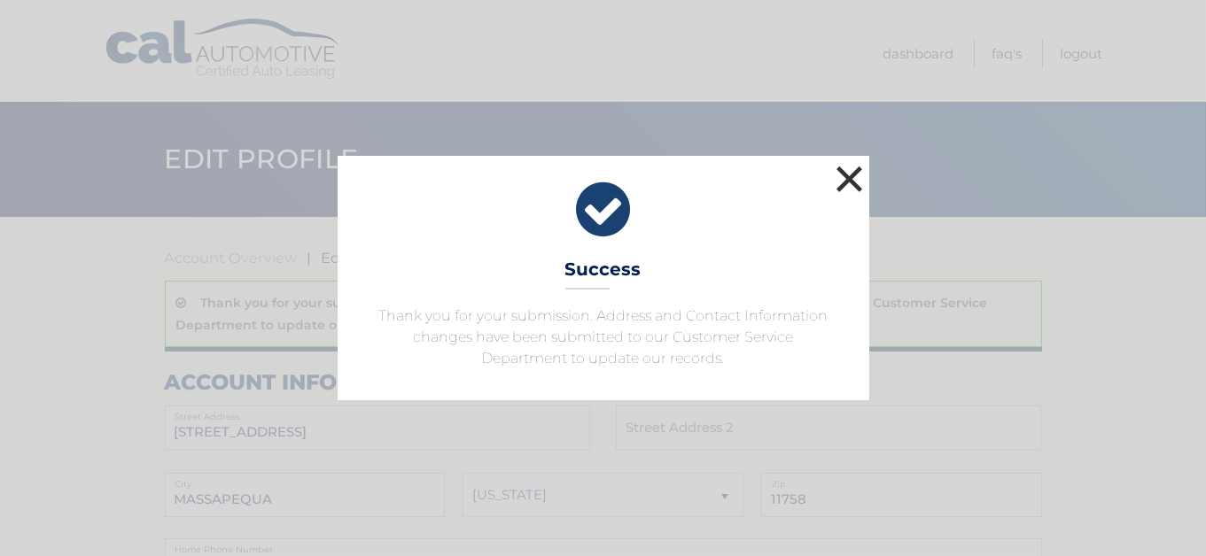
click at [848, 161] on button "×" at bounding box center [849, 178] width 35 height 35
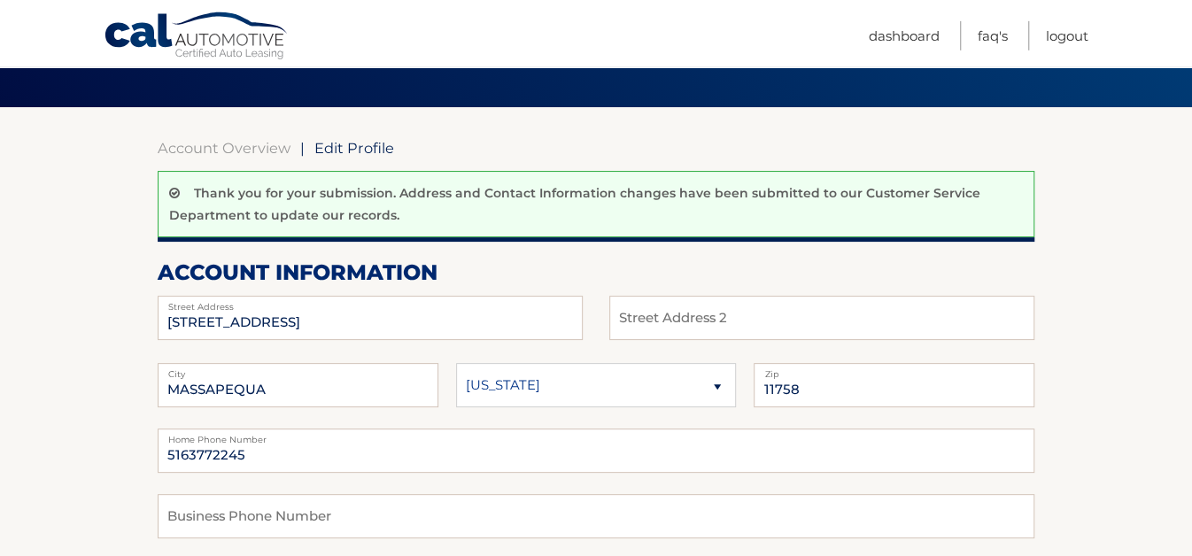
scroll to position [36, 0]
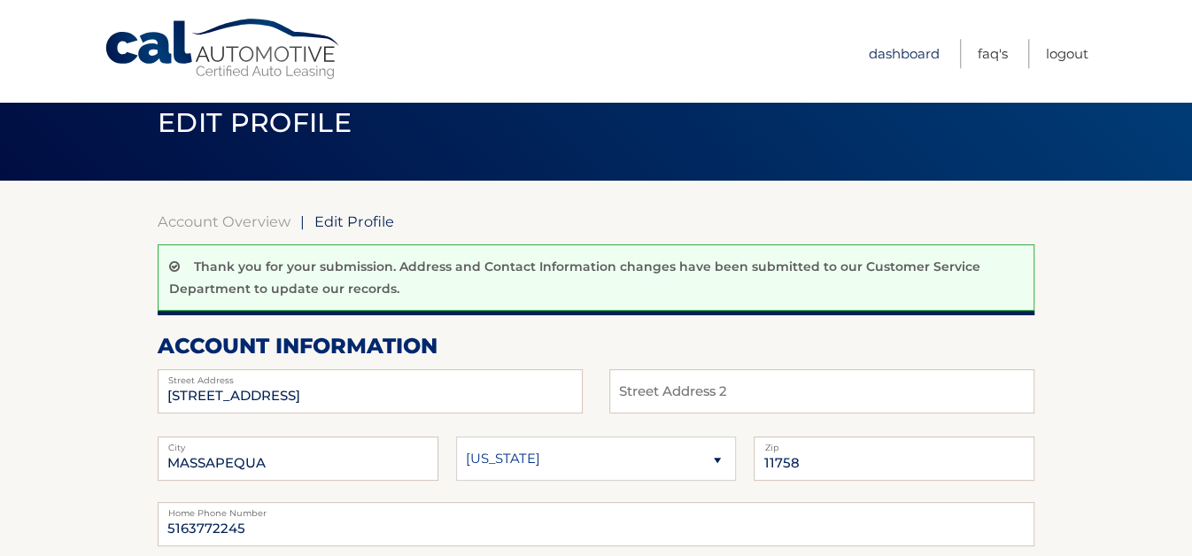
click at [869, 50] on link "Dashboard" at bounding box center [904, 53] width 71 height 29
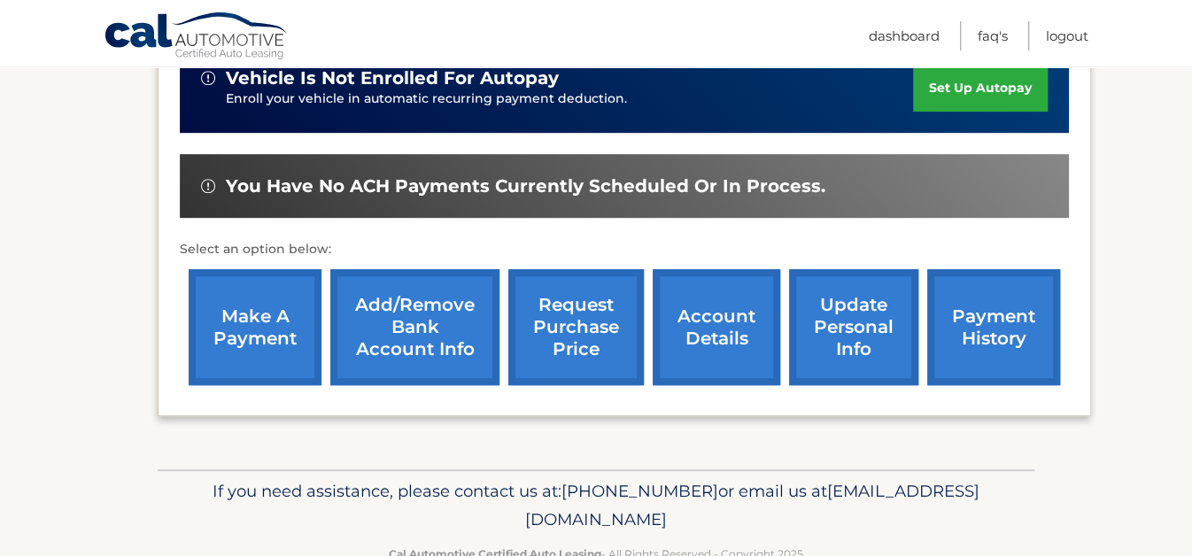
scroll to position [498, 0]
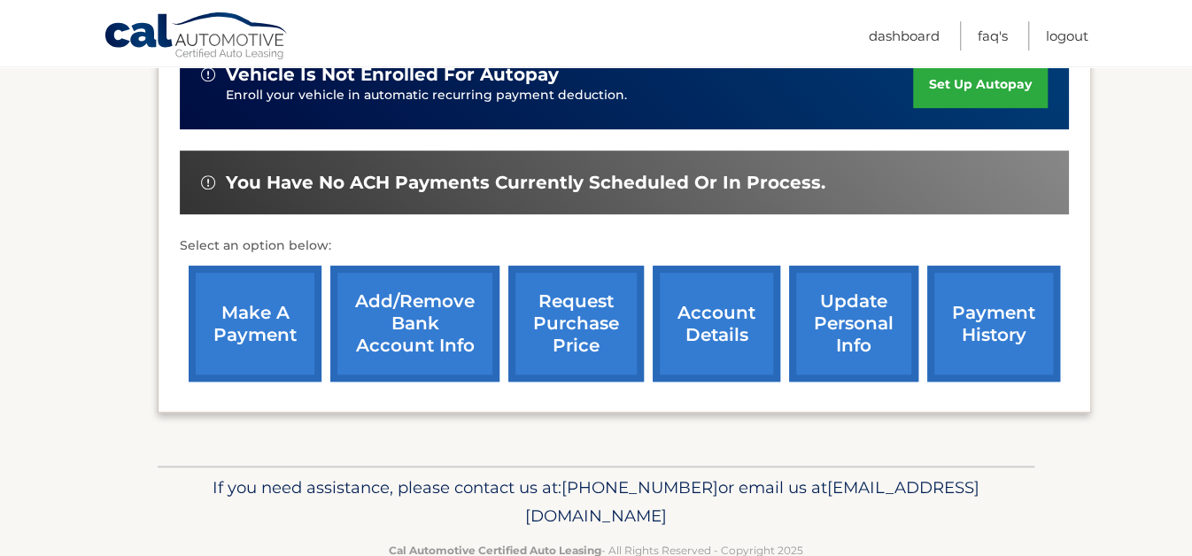
click at [653, 314] on link "account details" at bounding box center [717, 324] width 128 height 116
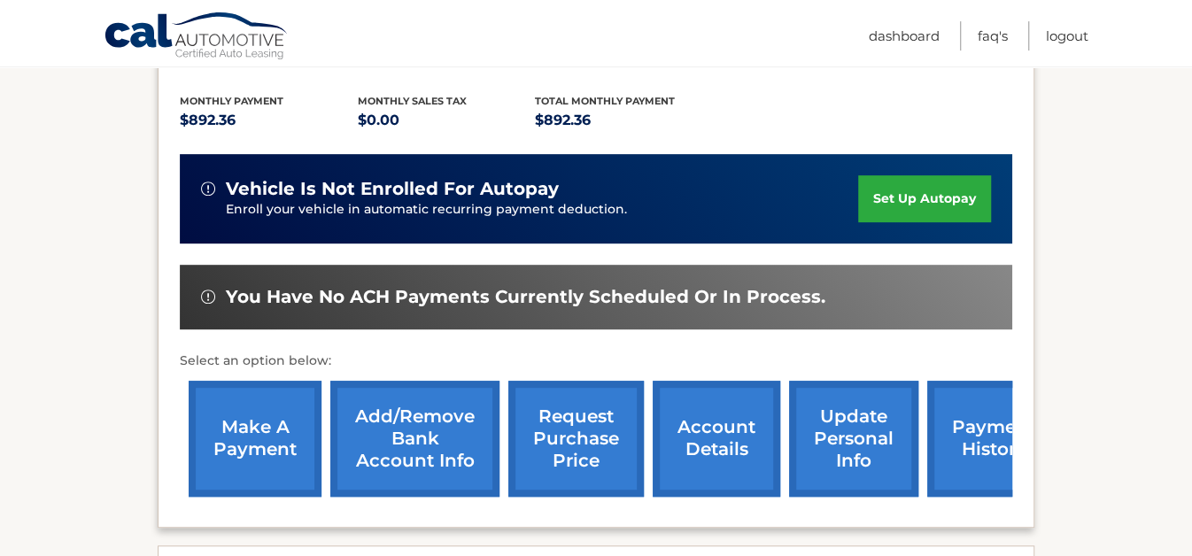
scroll to position [487, 0]
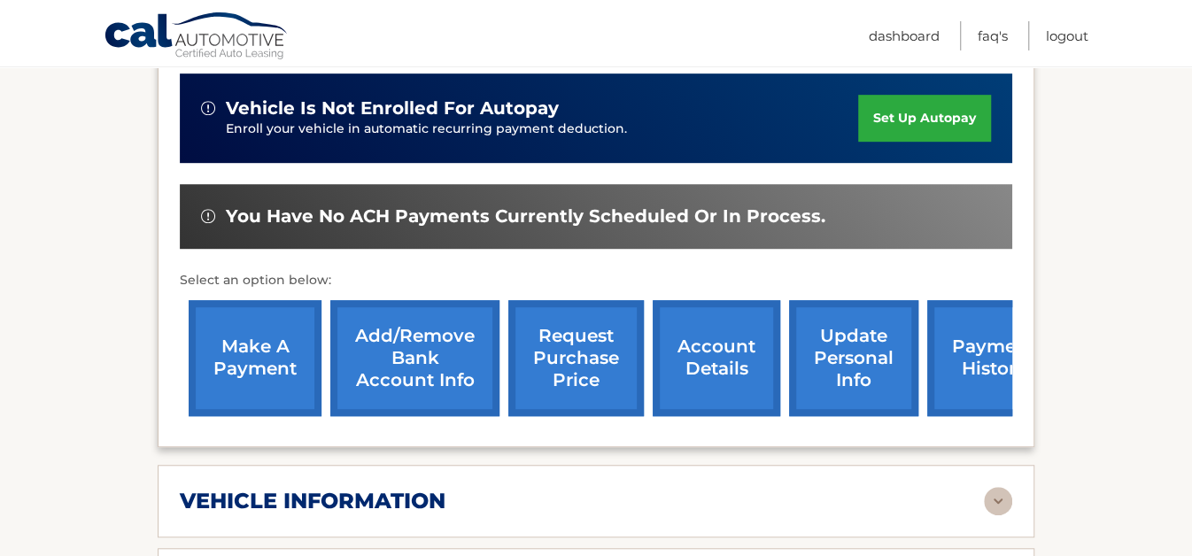
click at [809, 367] on link "update personal info" at bounding box center [853, 358] width 129 height 116
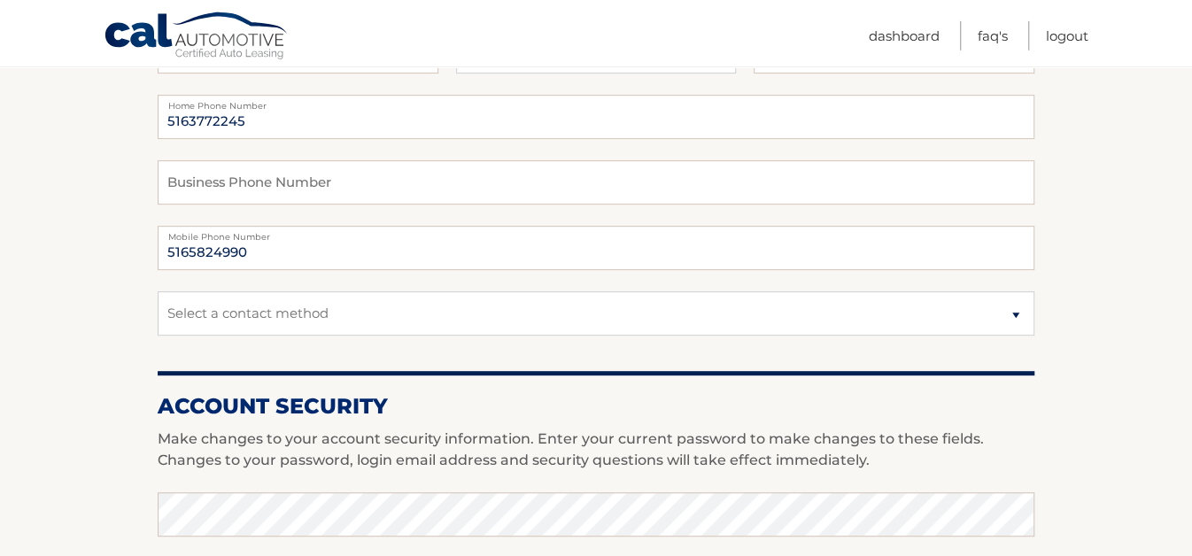
scroll to position [404, 0]
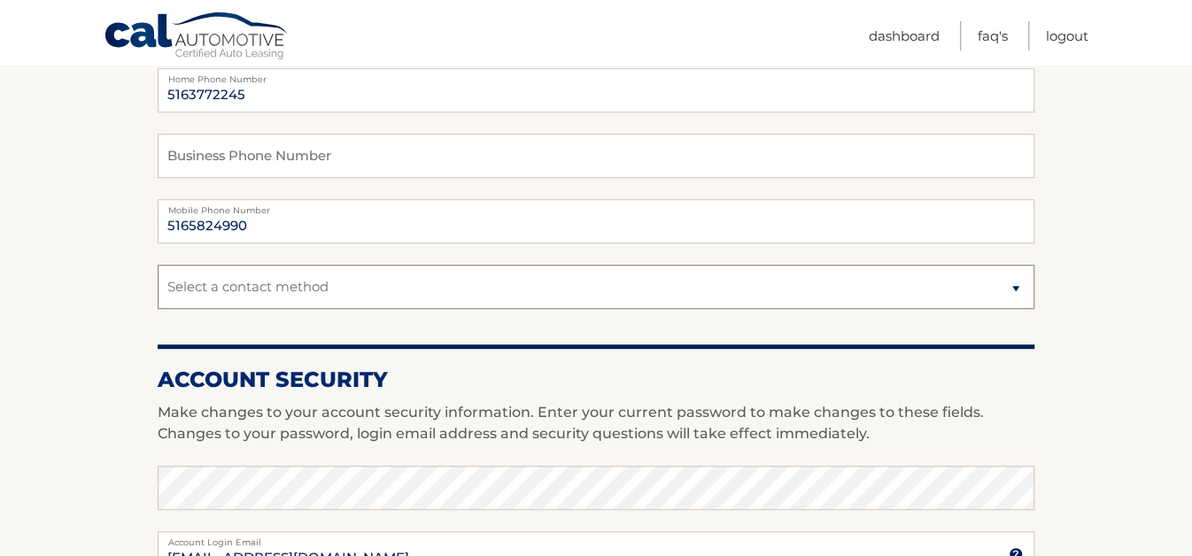
click at [158, 265] on select "Select a contact method Mobile Home" at bounding box center [596, 287] width 877 height 44
click at [1096, 306] on section "Account Overview | Edit Profile account information 100 N MANHATTAN AVE Street …" at bounding box center [596, 458] width 1192 height 1290
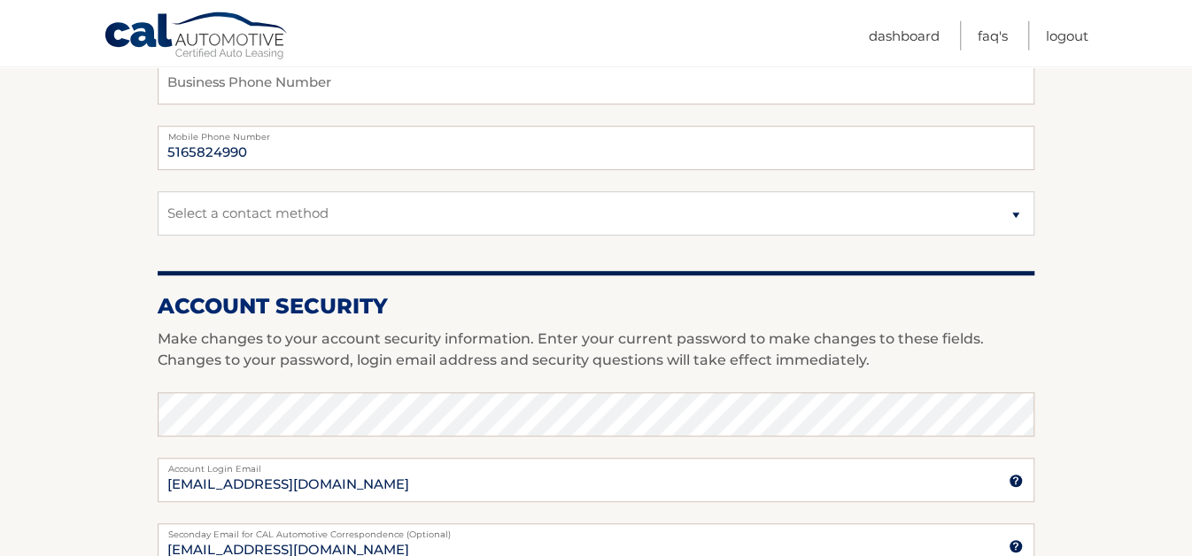
scroll to position [392, 0]
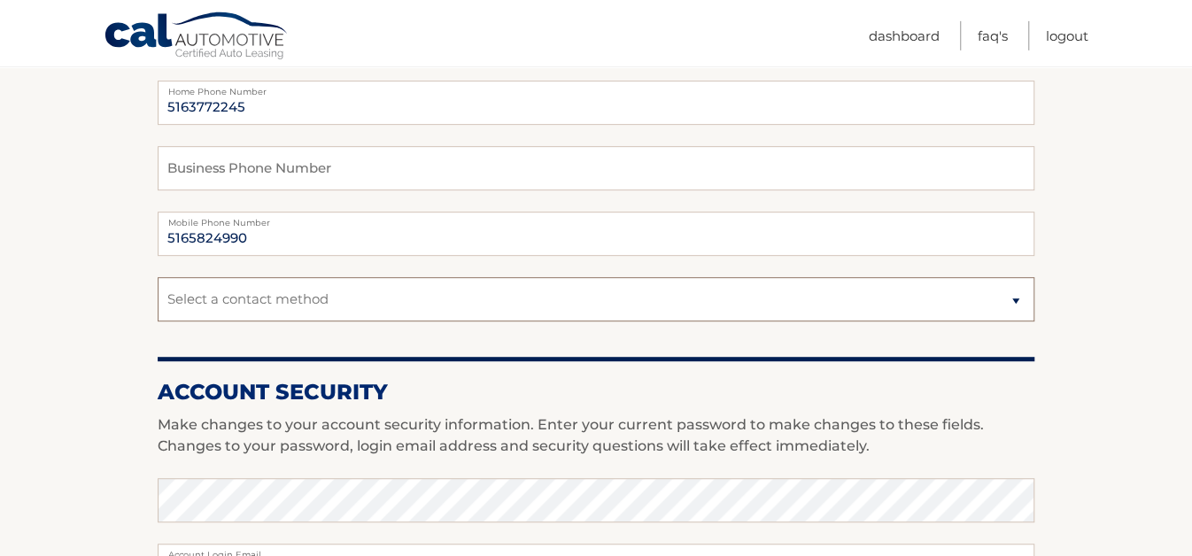
click at [158, 277] on select "Select a contact method Mobile Home" at bounding box center [596, 299] width 877 height 44
select select "1"
click option "Mobile" at bounding box center [0, 0] width 0 height 0
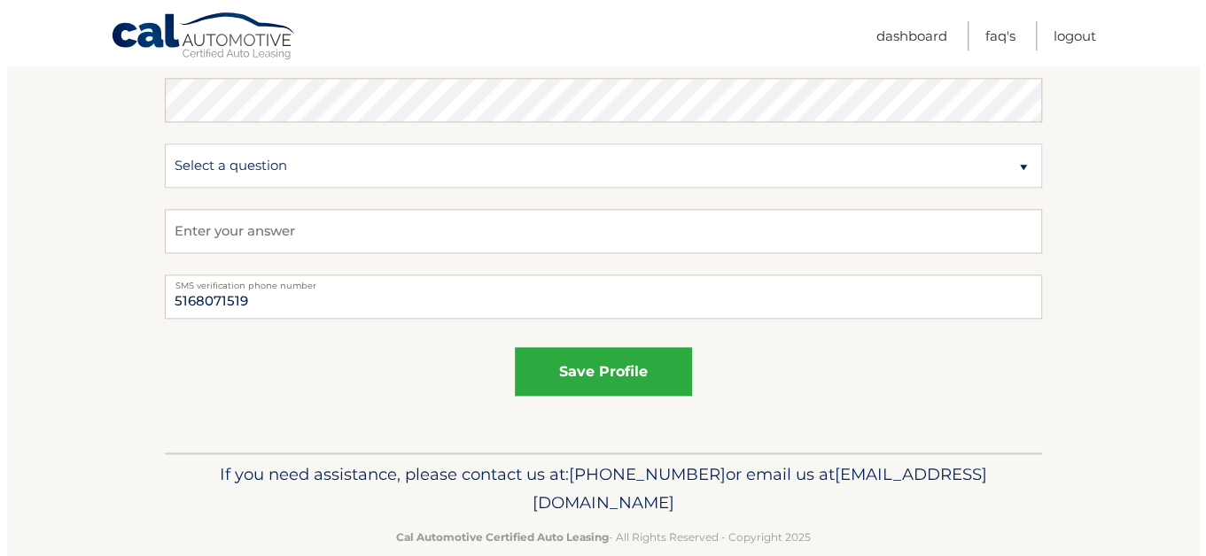
scroll to position [1059, 0]
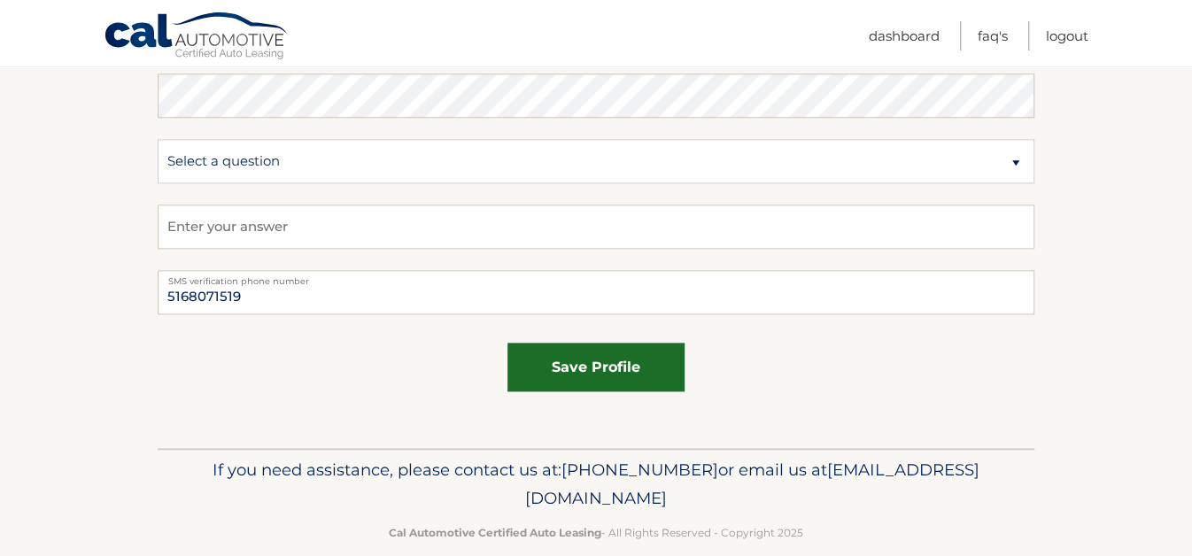
click at [637, 392] on button "save profile" at bounding box center [596, 367] width 177 height 49
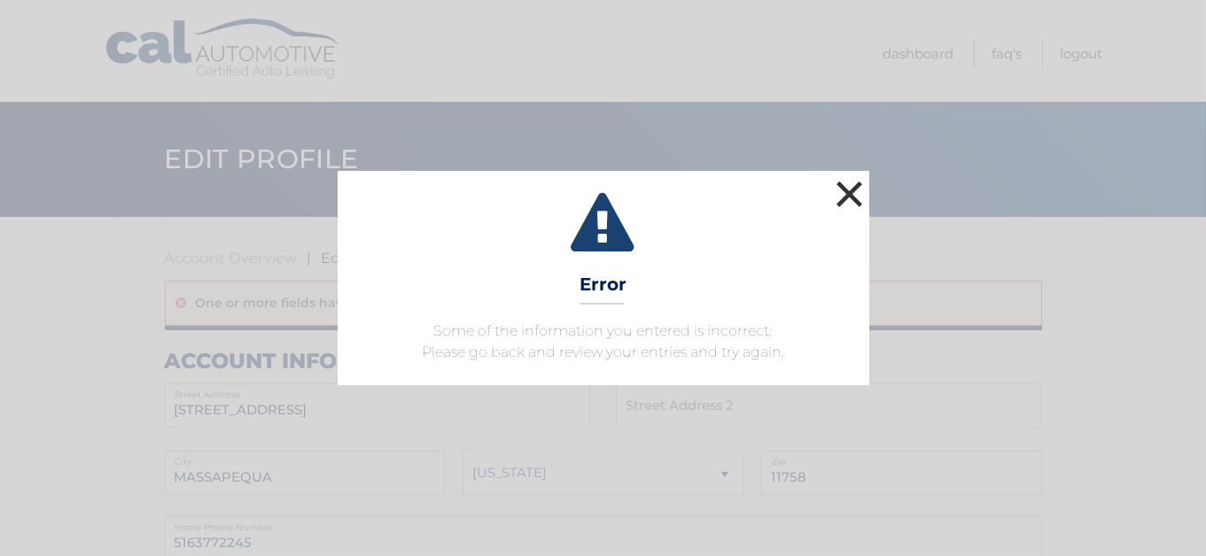
click at [840, 176] on button "×" at bounding box center [849, 193] width 35 height 35
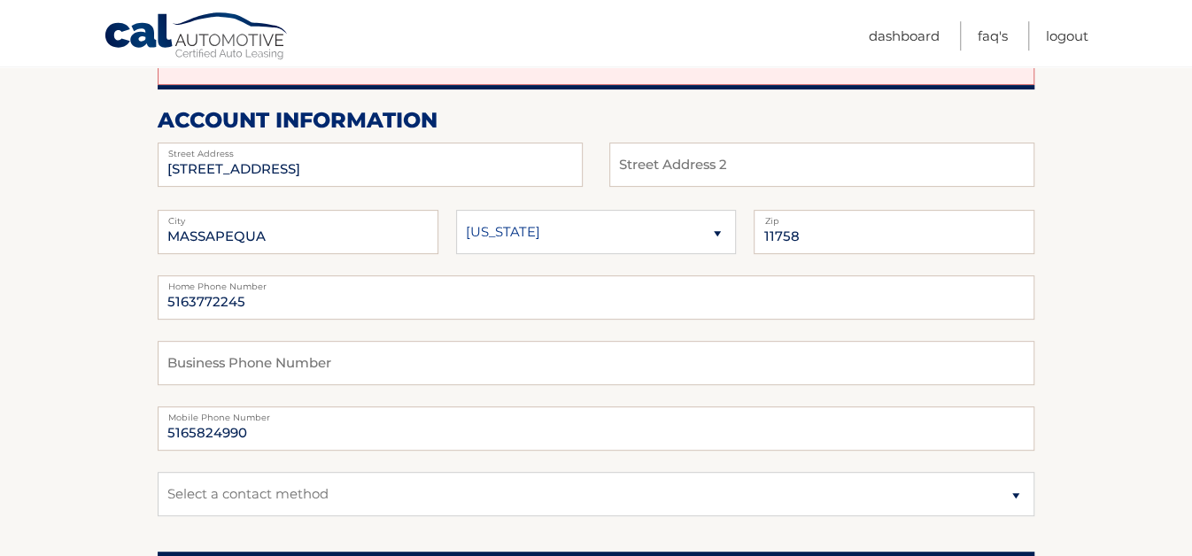
scroll to position [415, 0]
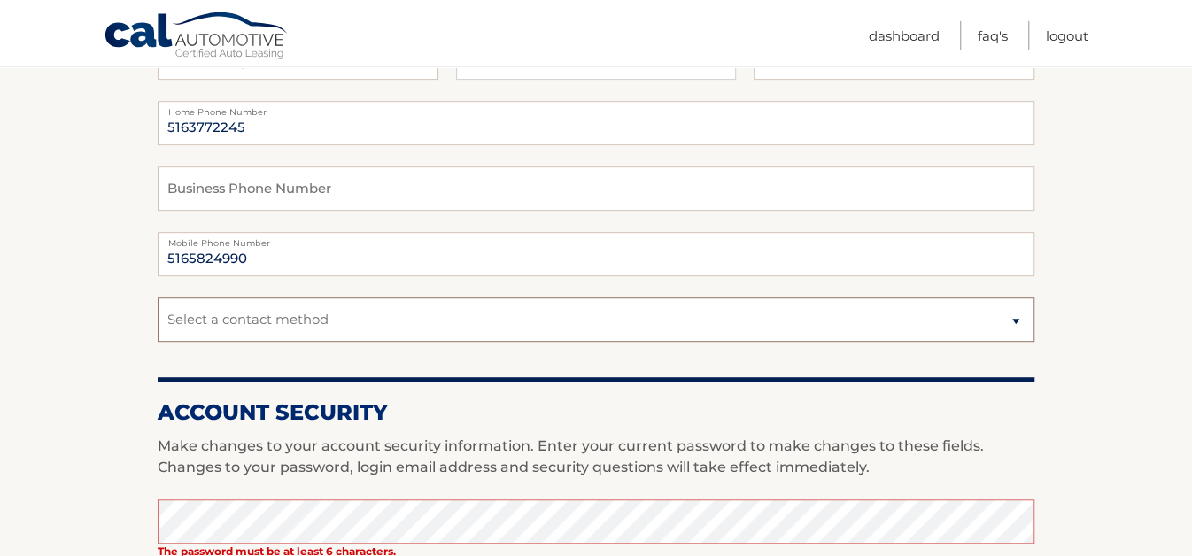
click at [158, 298] on select "Select a contact method Mobile Home" at bounding box center [596, 320] width 877 height 44
select select "1"
click option "Mobile" at bounding box center [0, 0] width 0 height 0
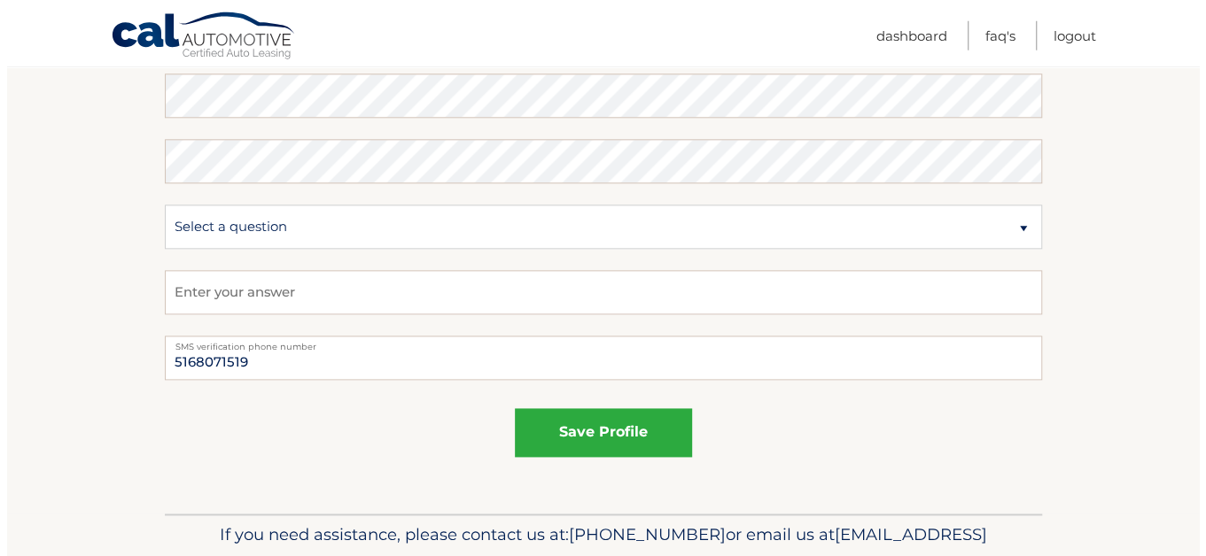
scroll to position [1174, 0]
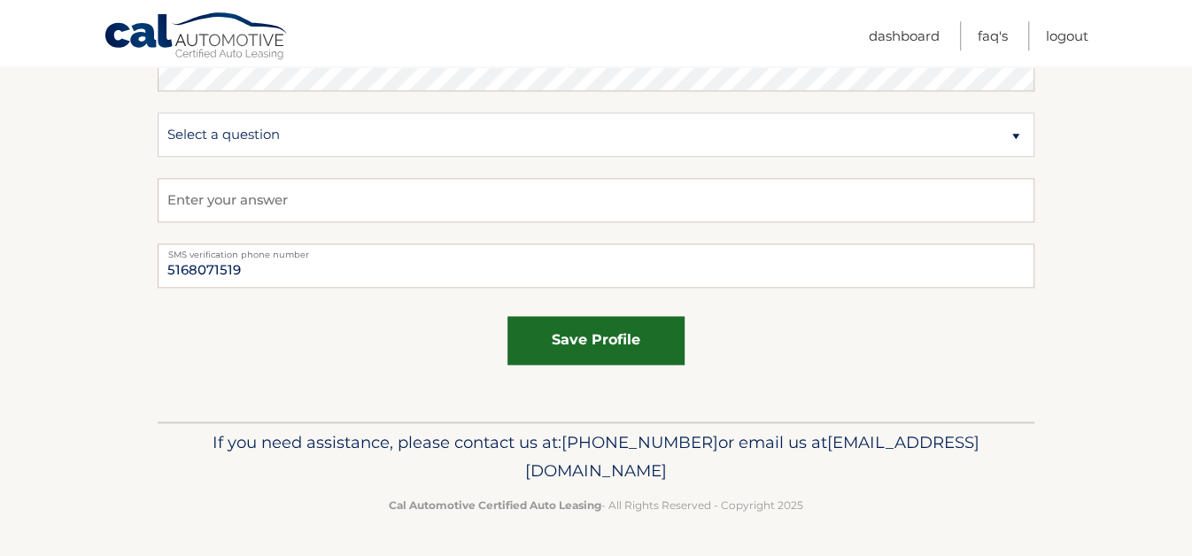
click at [609, 365] on button "save profile" at bounding box center [596, 340] width 177 height 49
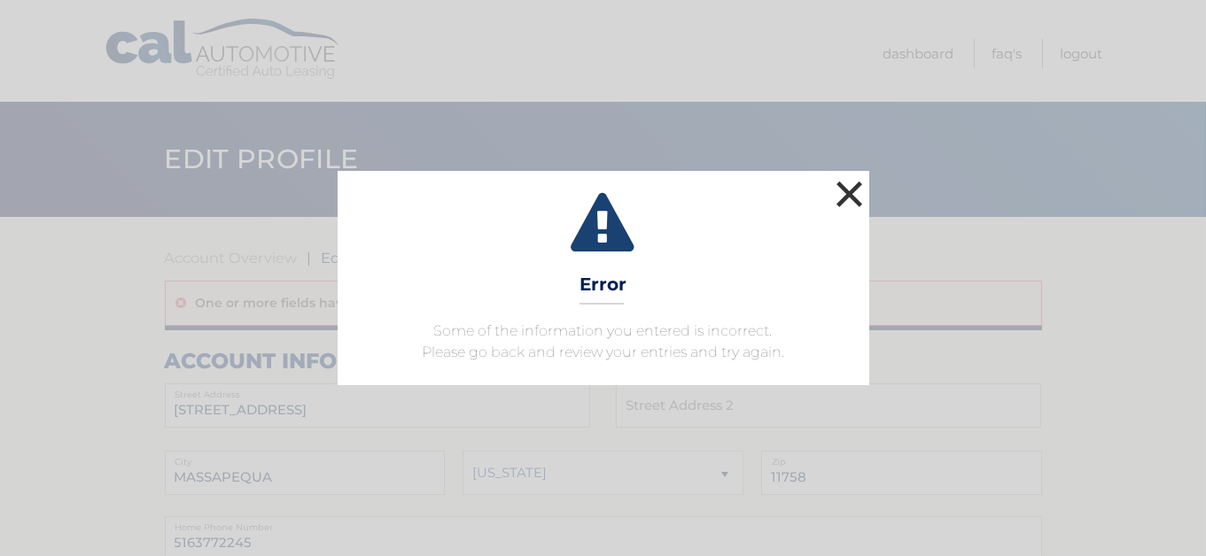
click at [847, 176] on button "×" at bounding box center [849, 193] width 35 height 35
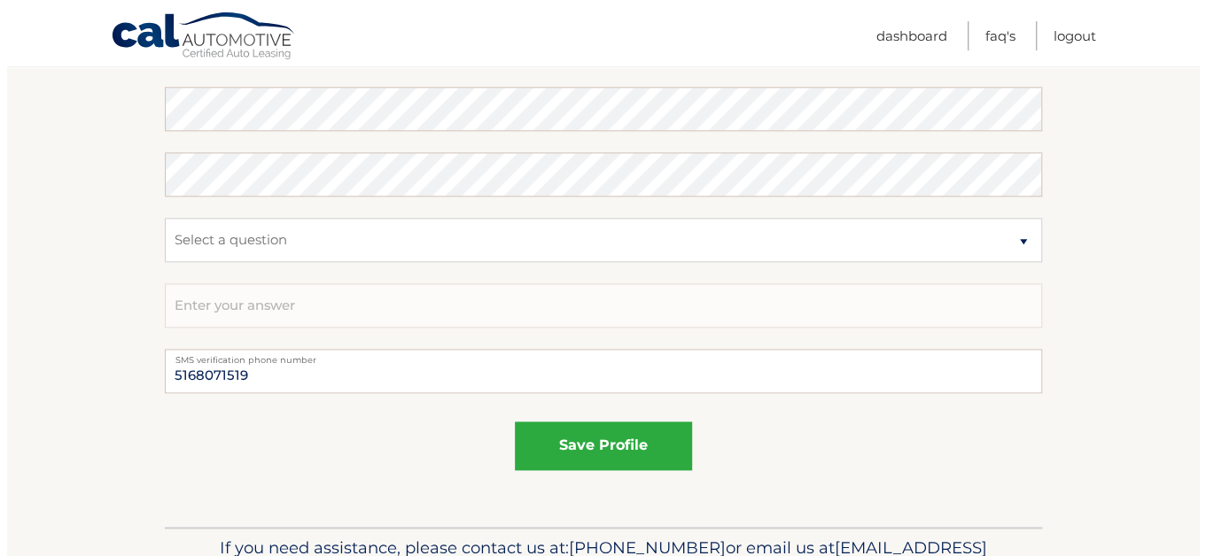
scroll to position [1091, 0]
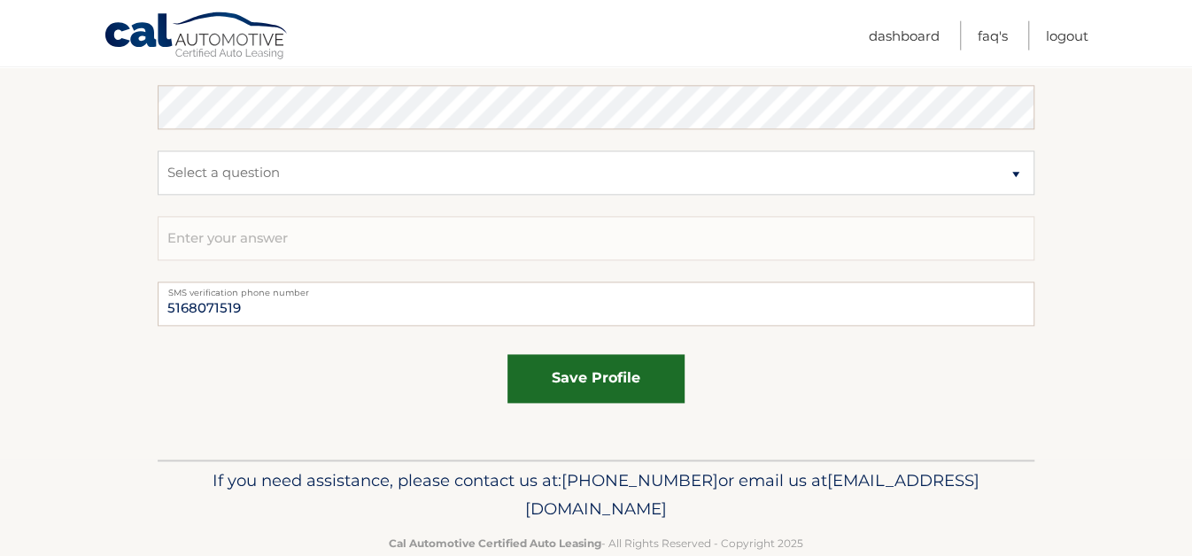
click at [612, 404] on button "save profile" at bounding box center [596, 379] width 177 height 49
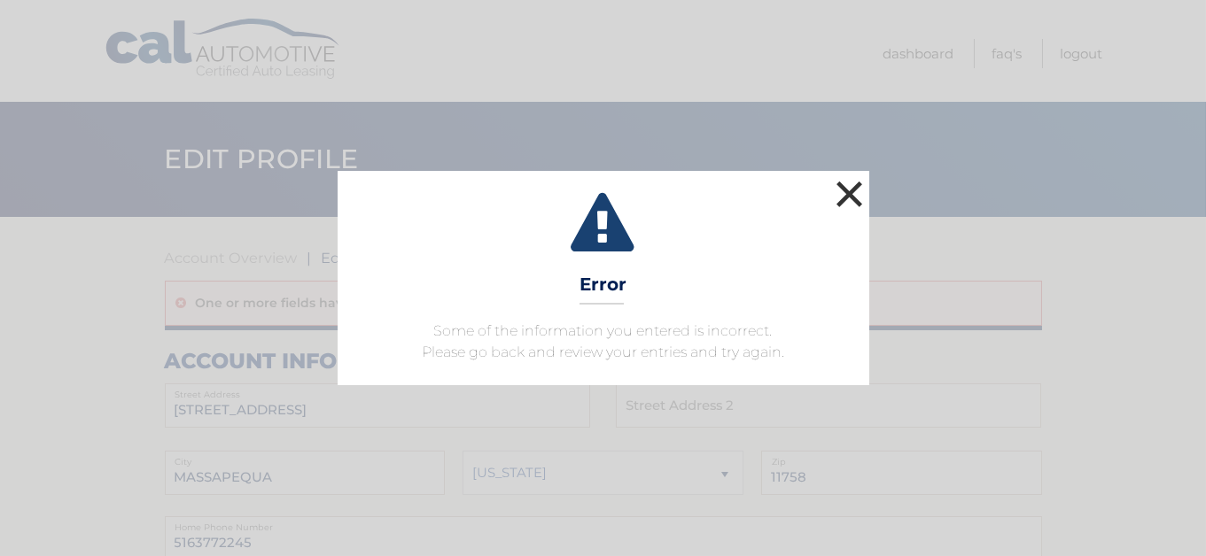
click at [851, 176] on button "×" at bounding box center [849, 193] width 35 height 35
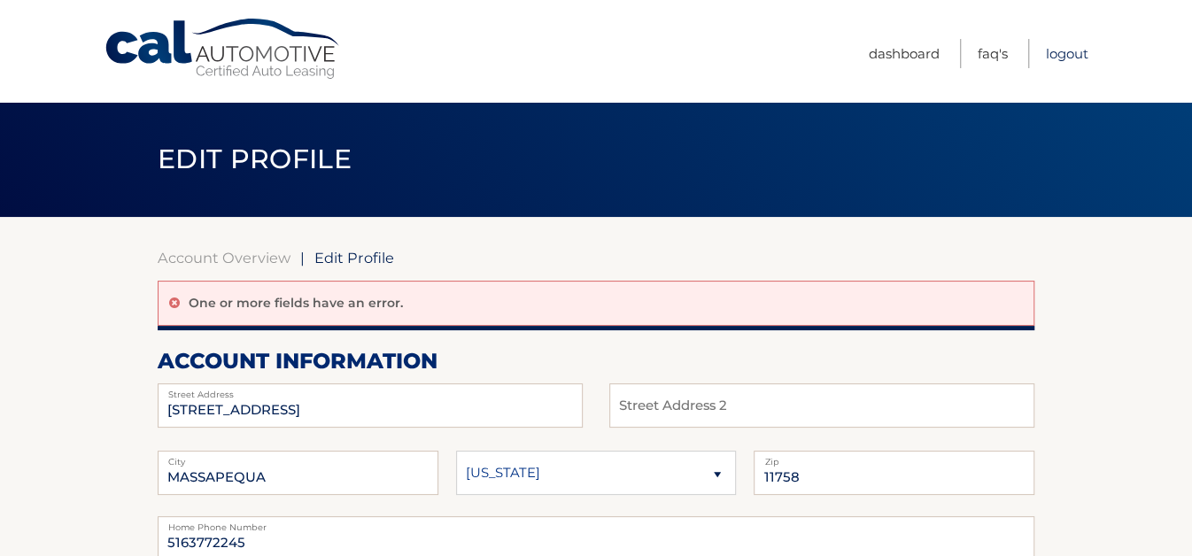
click at [1069, 54] on link "Logout" at bounding box center [1067, 53] width 43 height 29
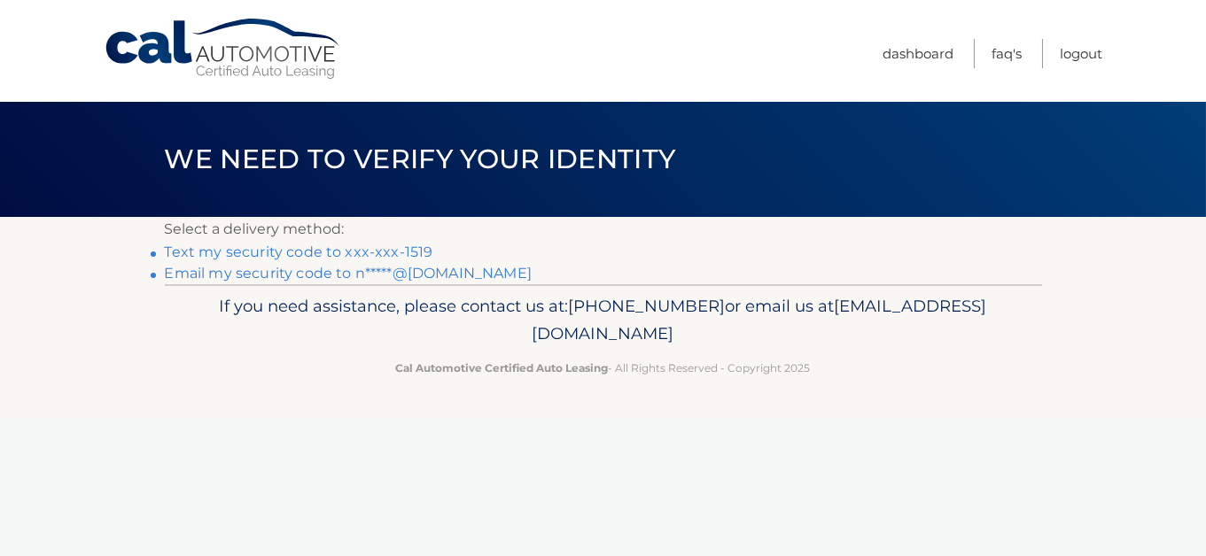
click at [421, 260] on link "Text my security code to xxx-xxx-1519" at bounding box center [299, 252] width 268 height 17
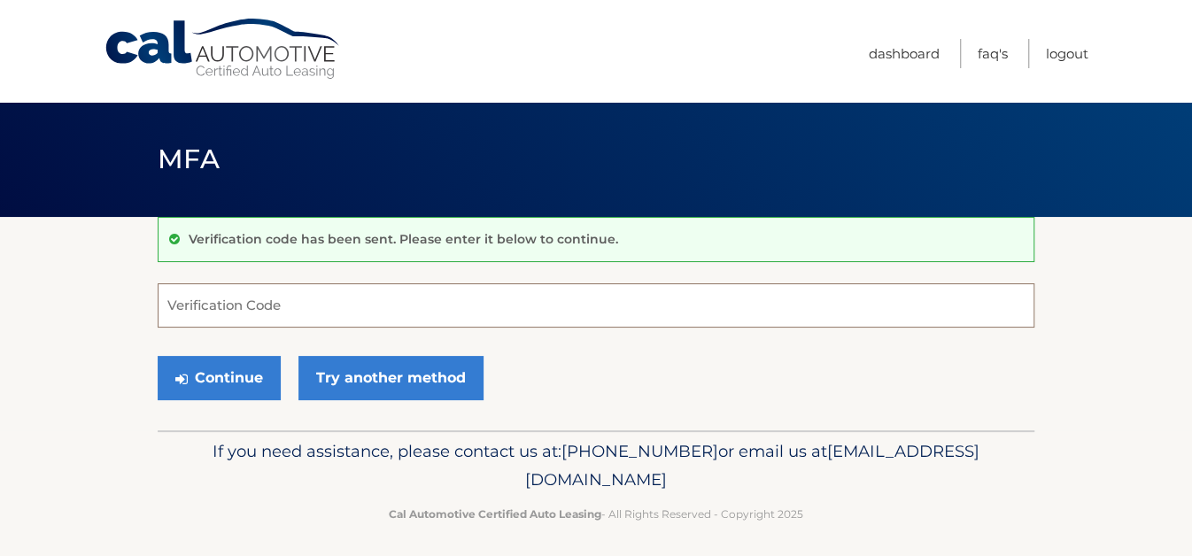
click at [400, 314] on input "Verification Code" at bounding box center [596, 305] width 877 height 44
type input "5"
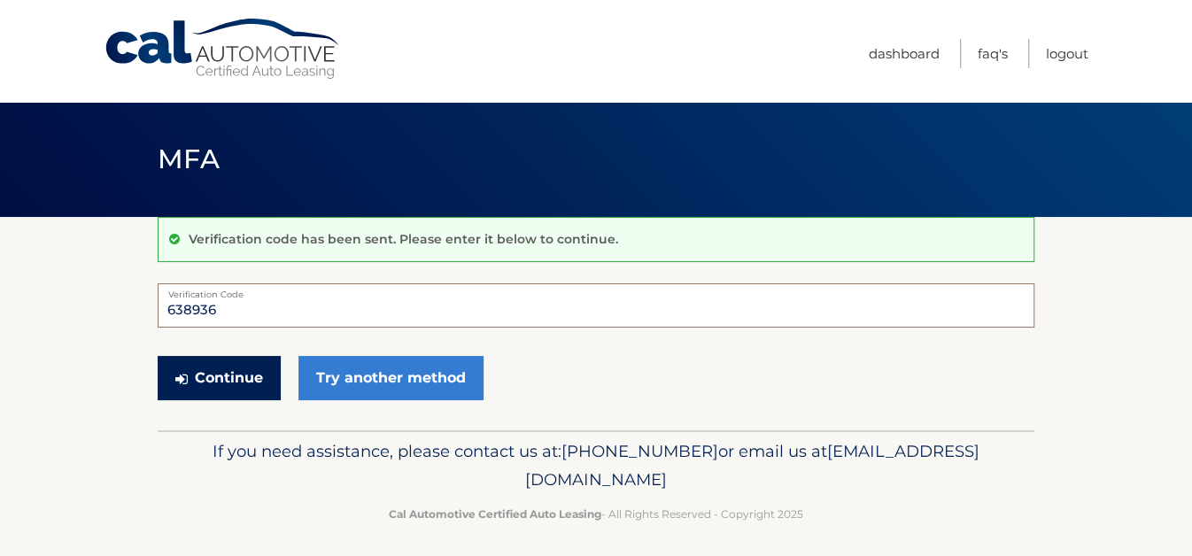
type input "638936"
click at [262, 389] on button "Continue" at bounding box center [219, 378] width 123 height 44
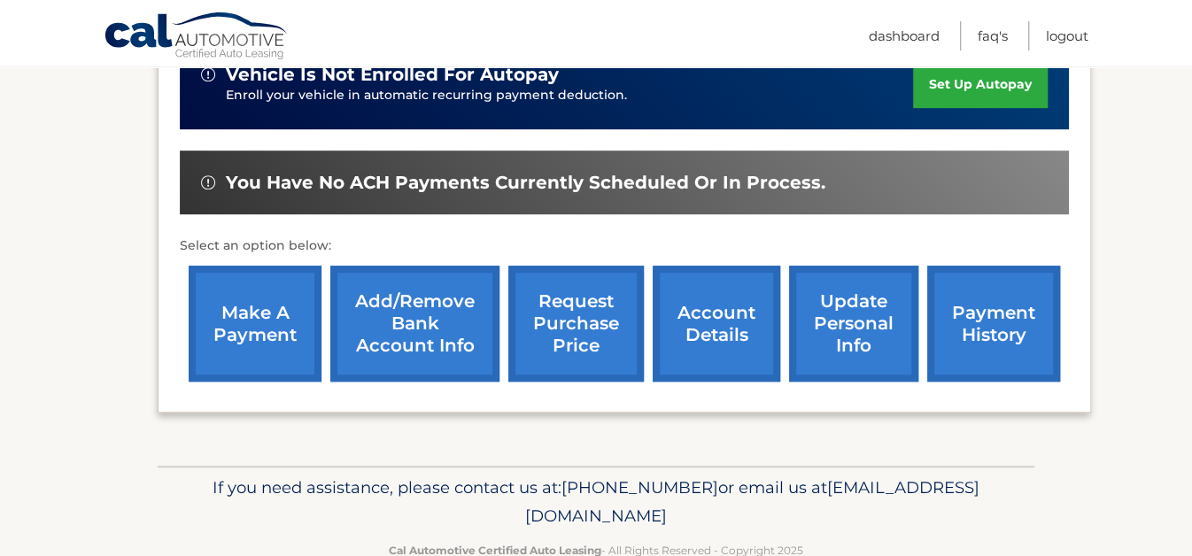
scroll to position [509, 0]
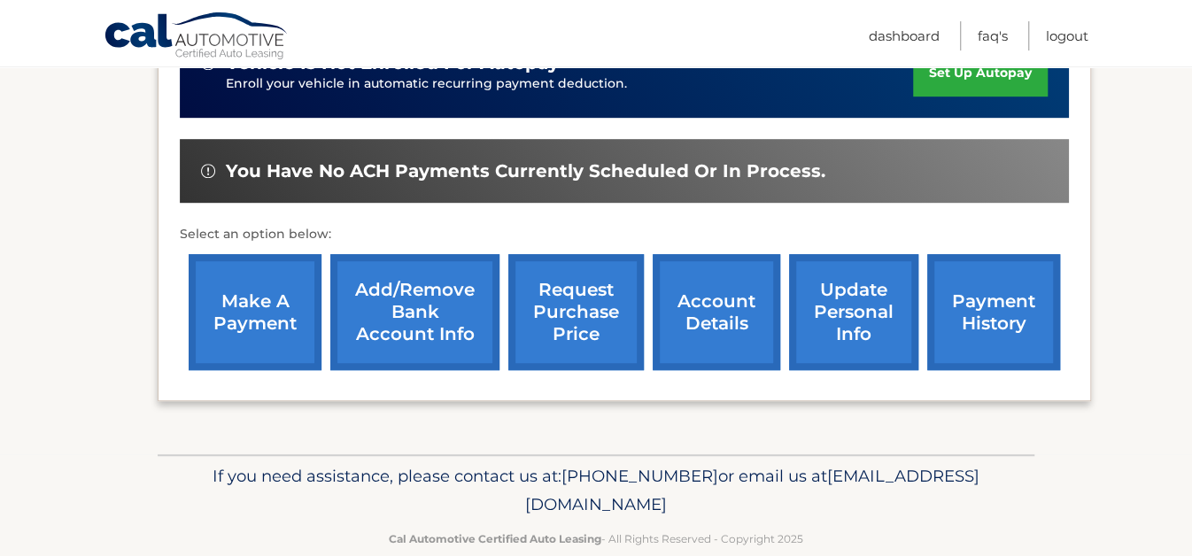
click at [818, 321] on link "update personal info" at bounding box center [853, 312] width 129 height 116
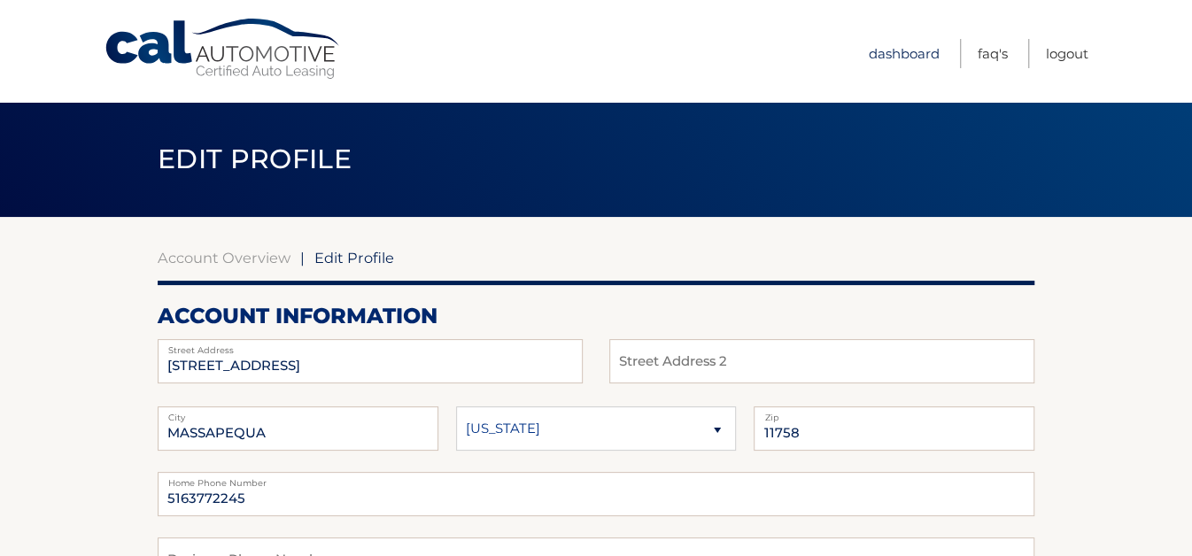
click at [881, 49] on link "Dashboard" at bounding box center [904, 53] width 71 height 29
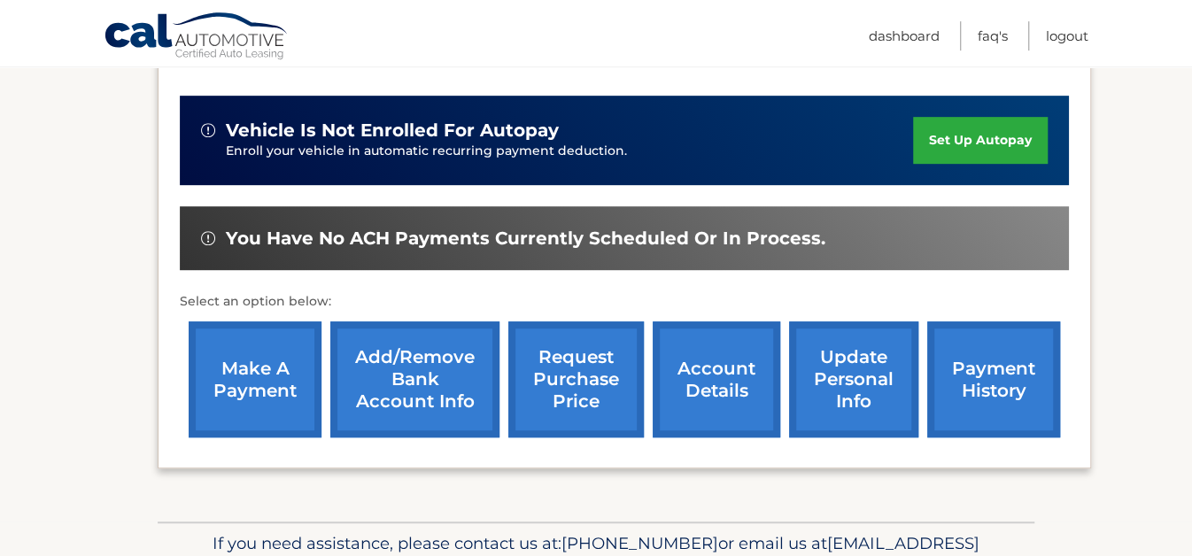
scroll to position [451, 0]
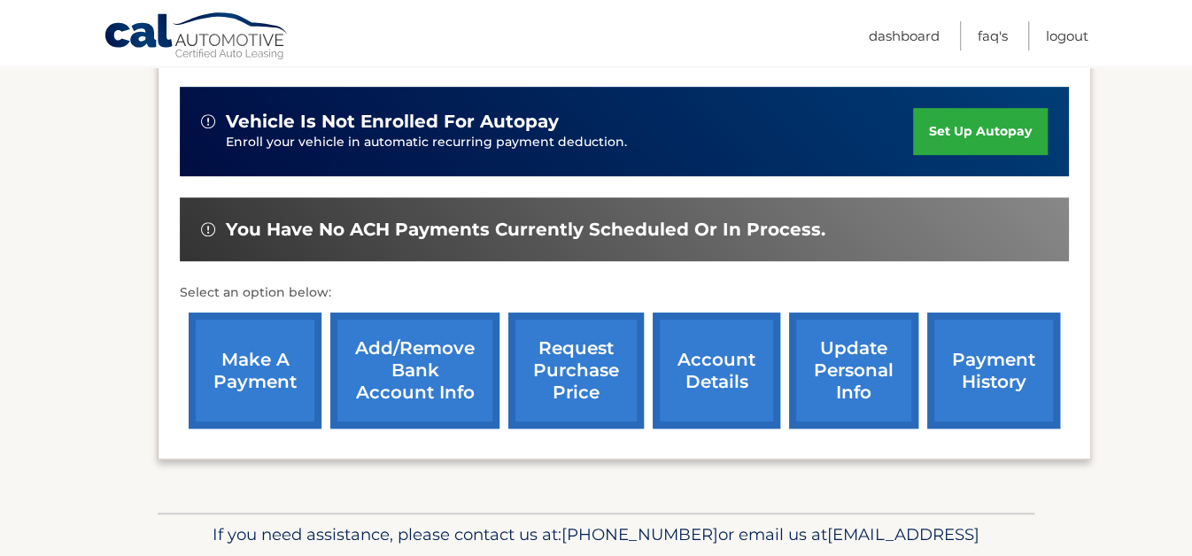
click at [949, 330] on link "payment history" at bounding box center [994, 371] width 133 height 116
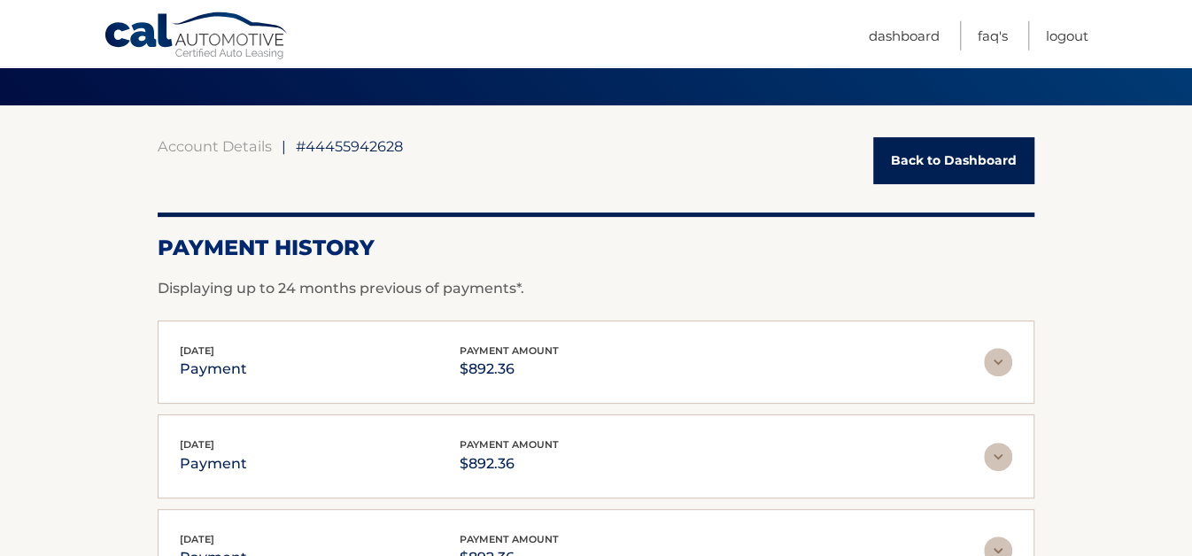
scroll to position [56, 0]
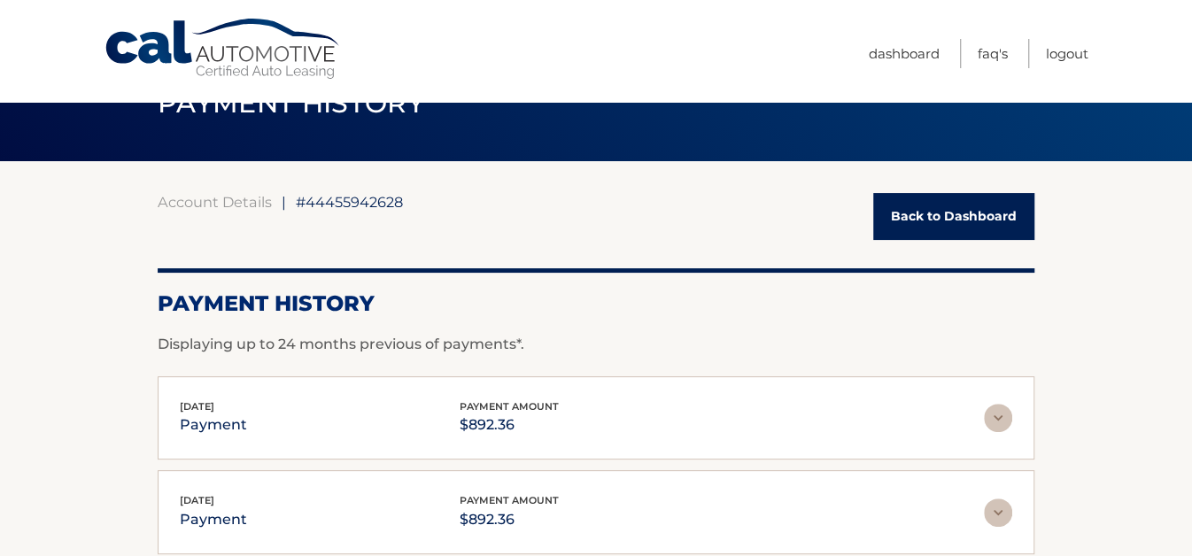
click at [971, 211] on link "Back to Dashboard" at bounding box center [953, 216] width 161 height 47
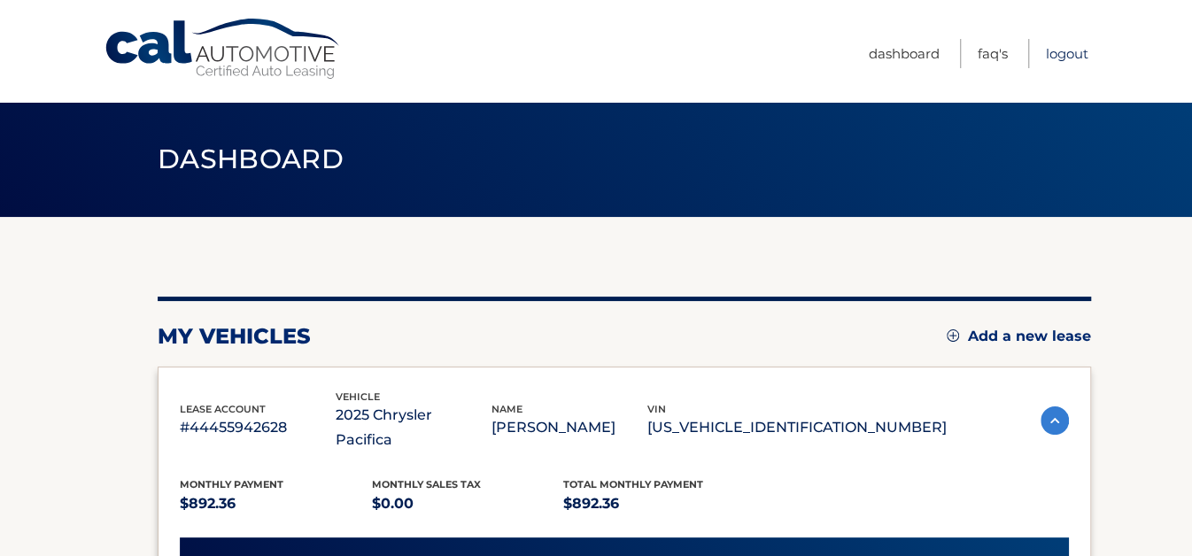
click at [1073, 51] on link "Logout" at bounding box center [1067, 53] width 43 height 29
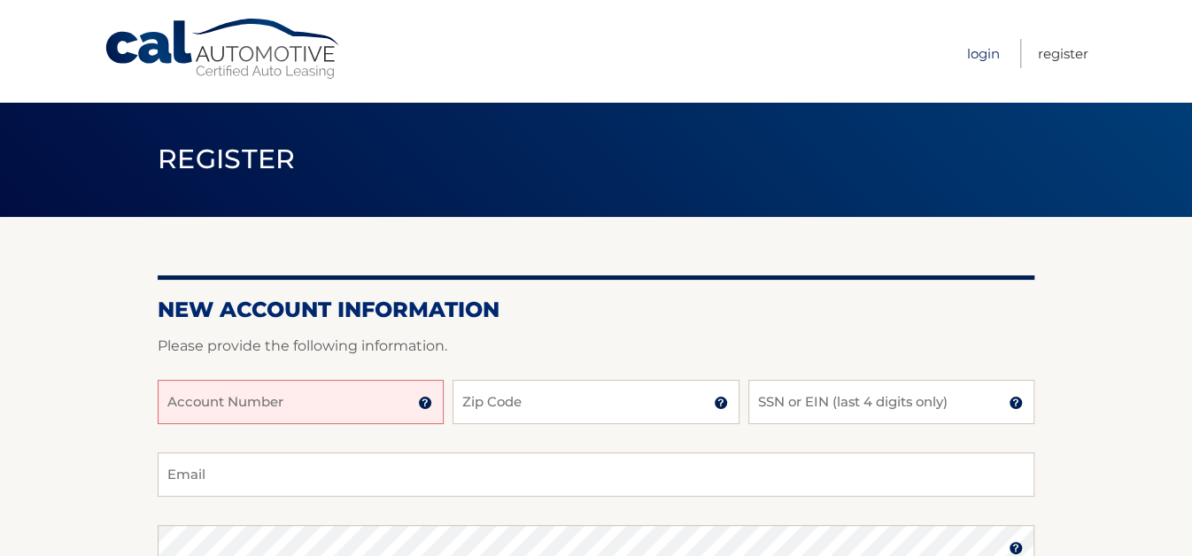
click at [967, 55] on link "Login" at bounding box center [983, 53] width 33 height 29
